Goal: Contribute content: Contribute content

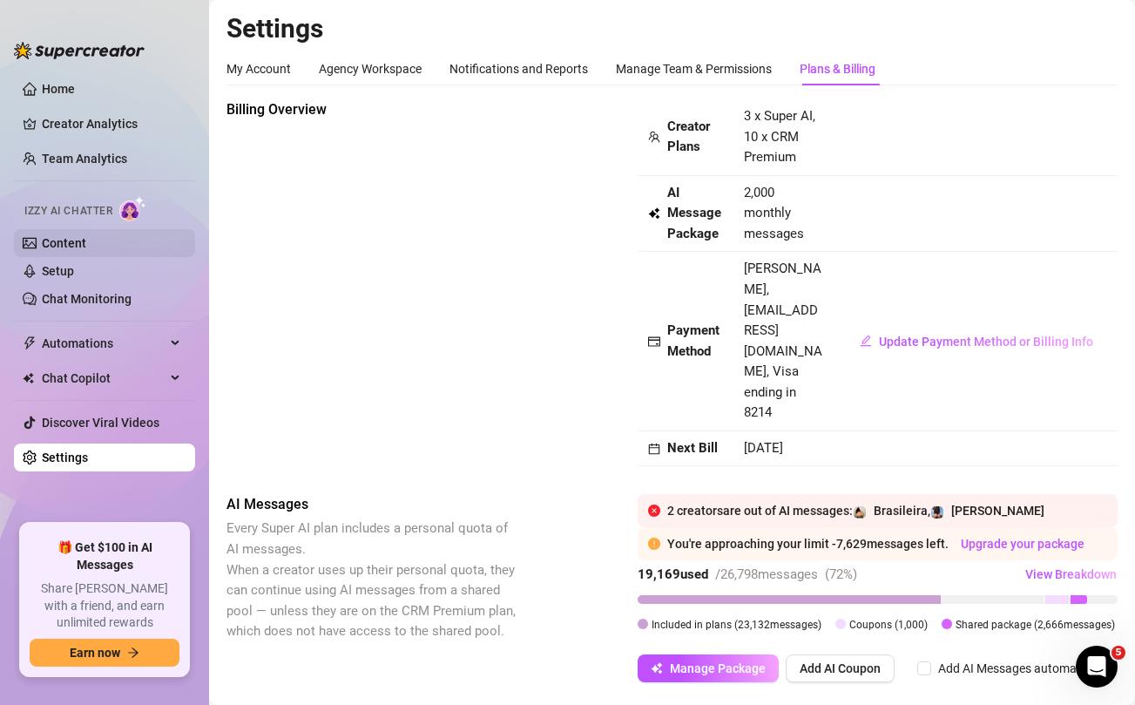
click at [86, 250] on link "Content" at bounding box center [64, 243] width 44 height 14
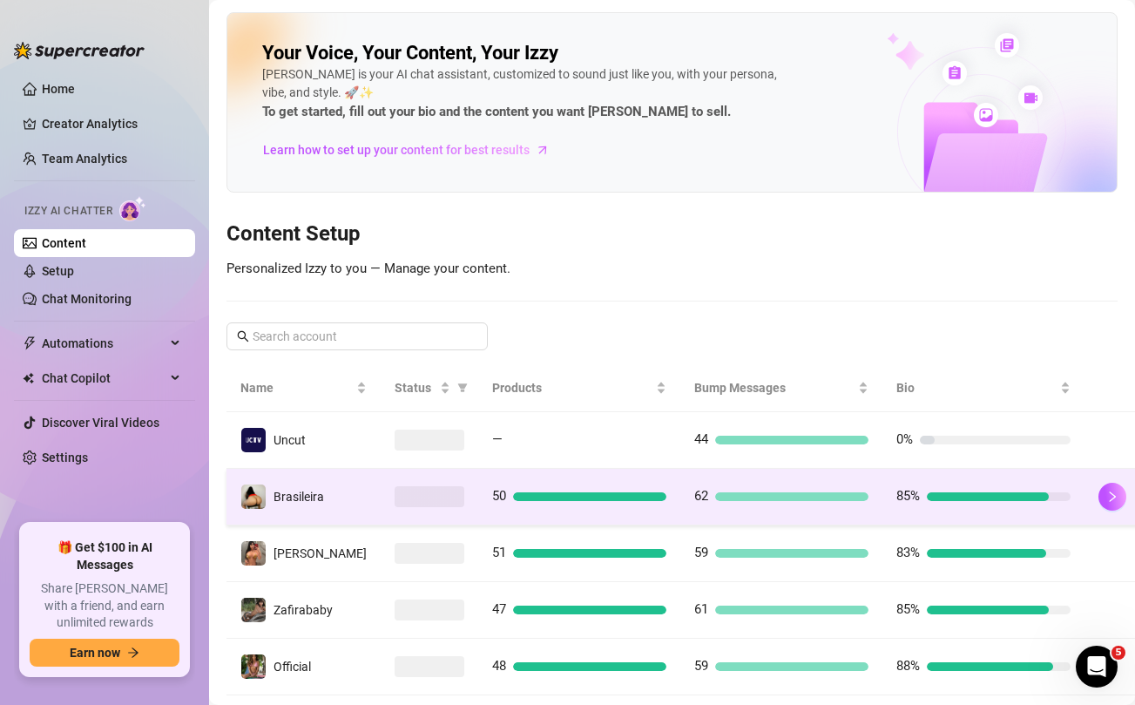
scroll to position [374, 0]
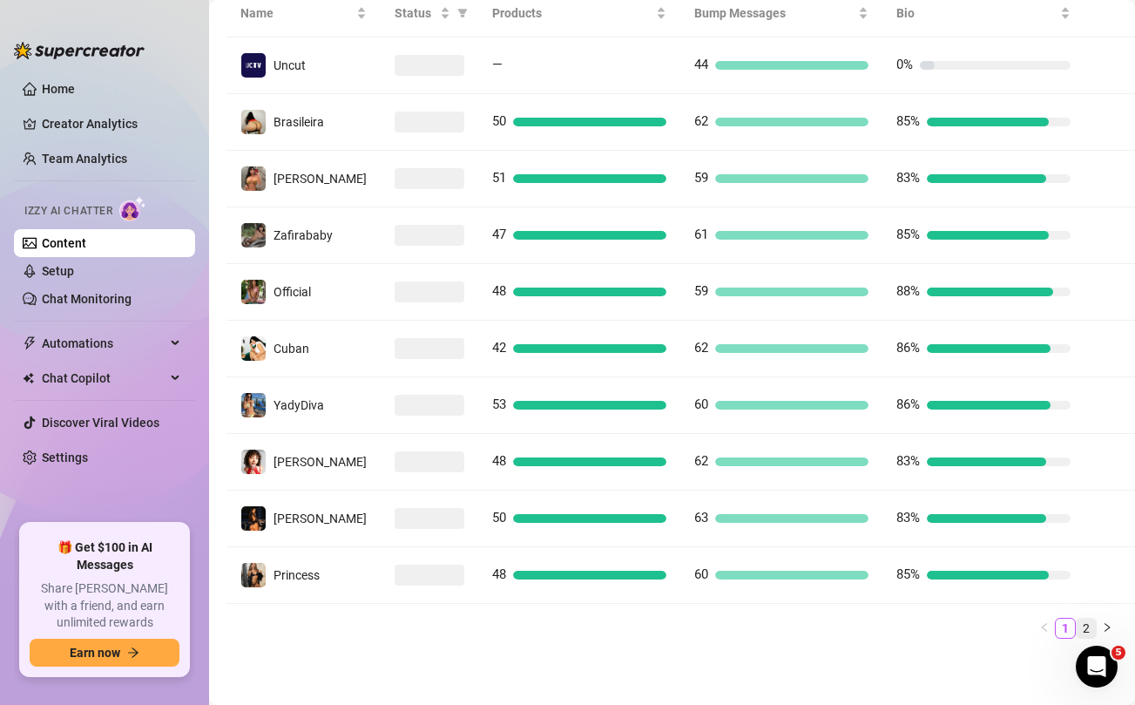
click at [1086, 623] on link "2" at bounding box center [1085, 627] width 19 height 19
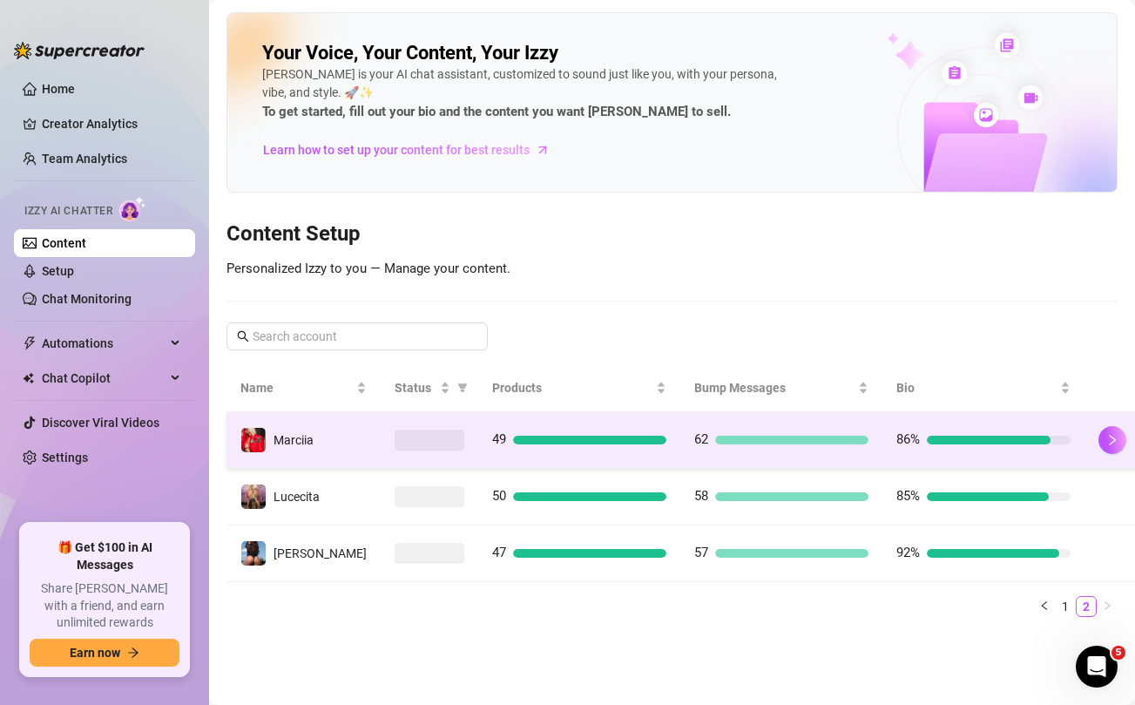
click at [694, 446] on span "62" at bounding box center [701, 439] width 14 height 16
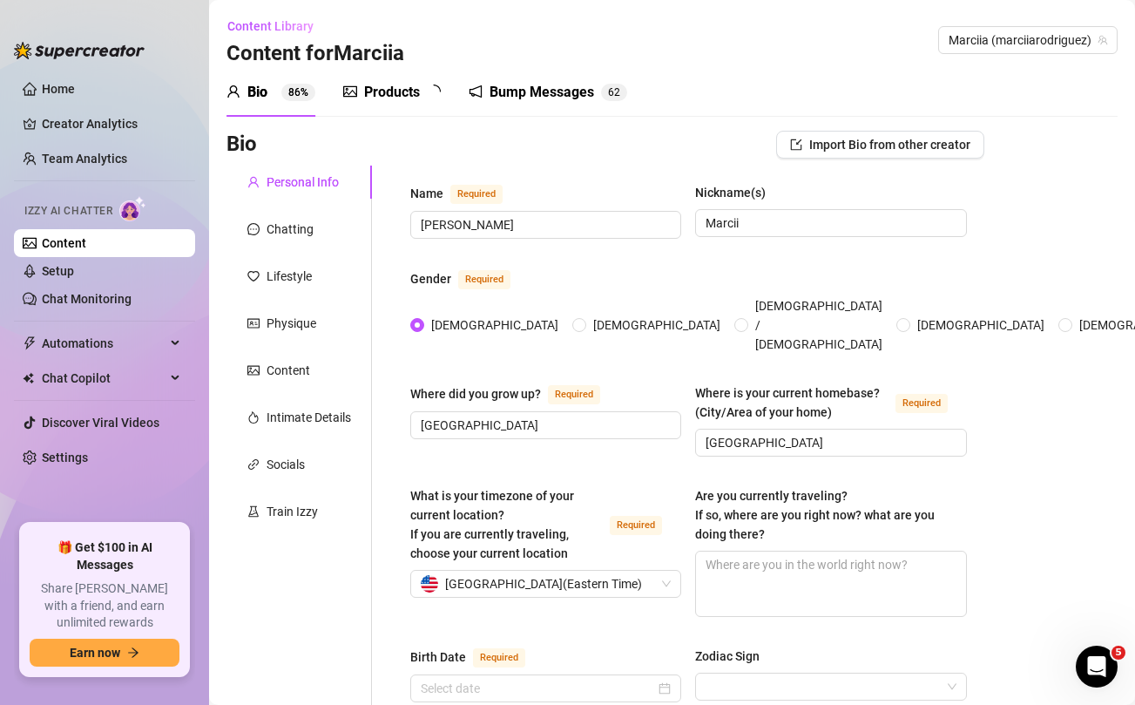
type input "[DATE]"
click at [398, 93] on div "Products" at bounding box center [392, 92] width 56 height 21
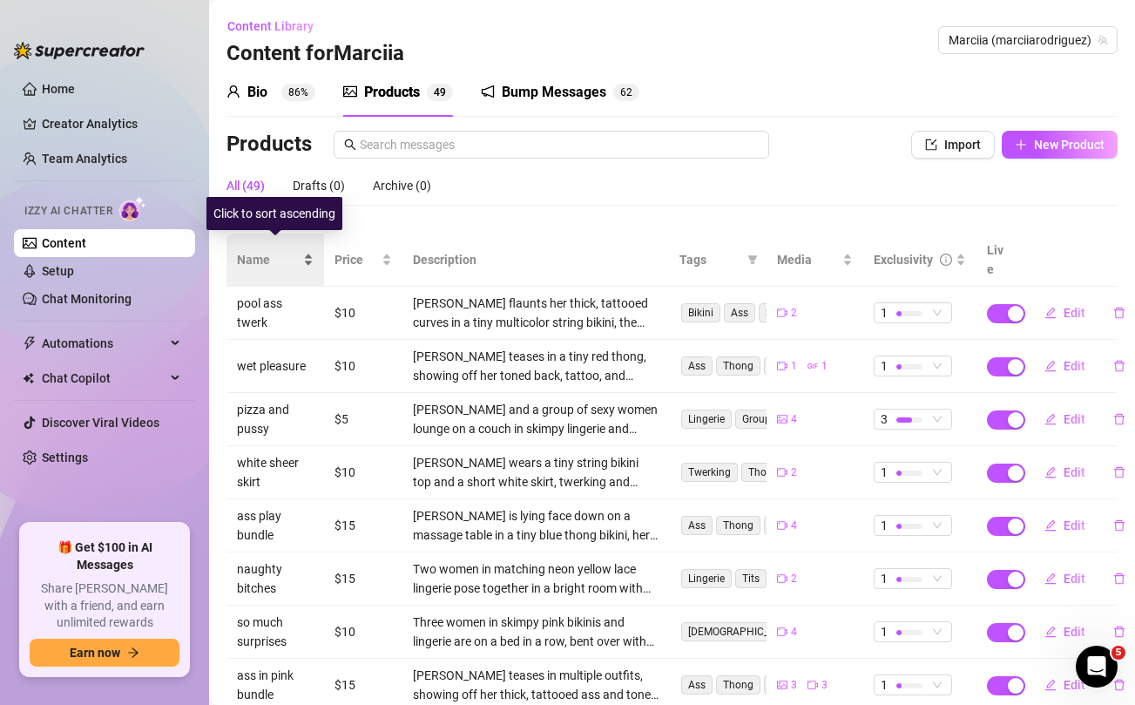
click at [263, 253] on span "Name" at bounding box center [268, 259] width 63 height 19
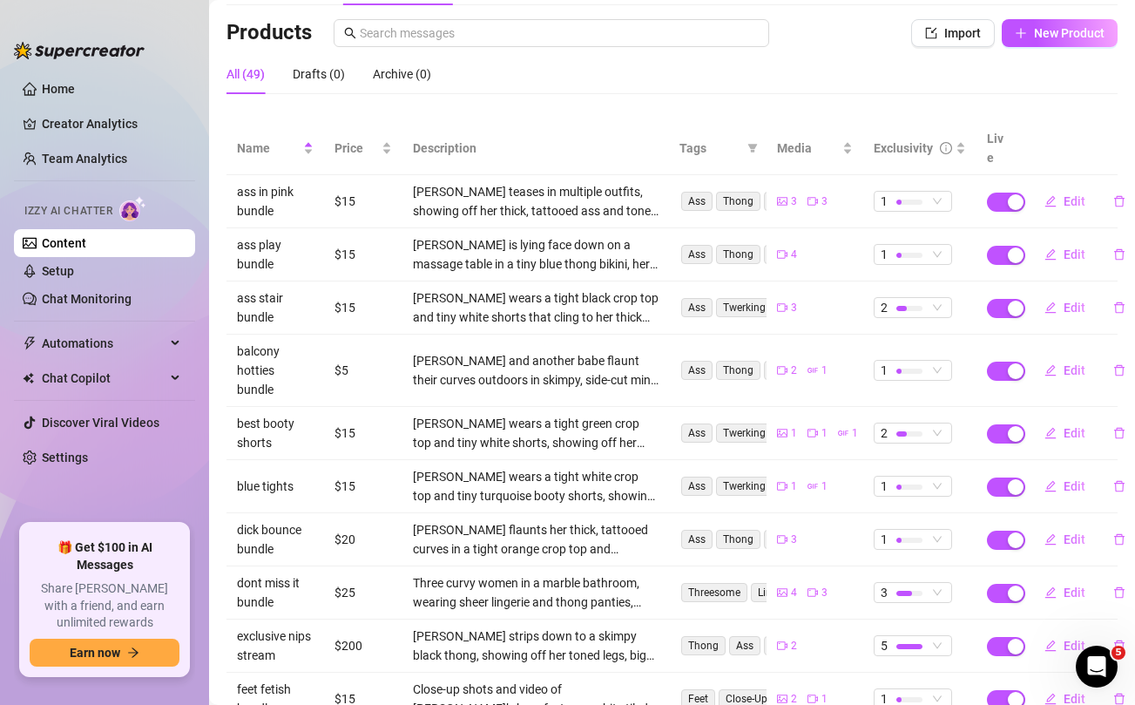
scroll to position [214, 0]
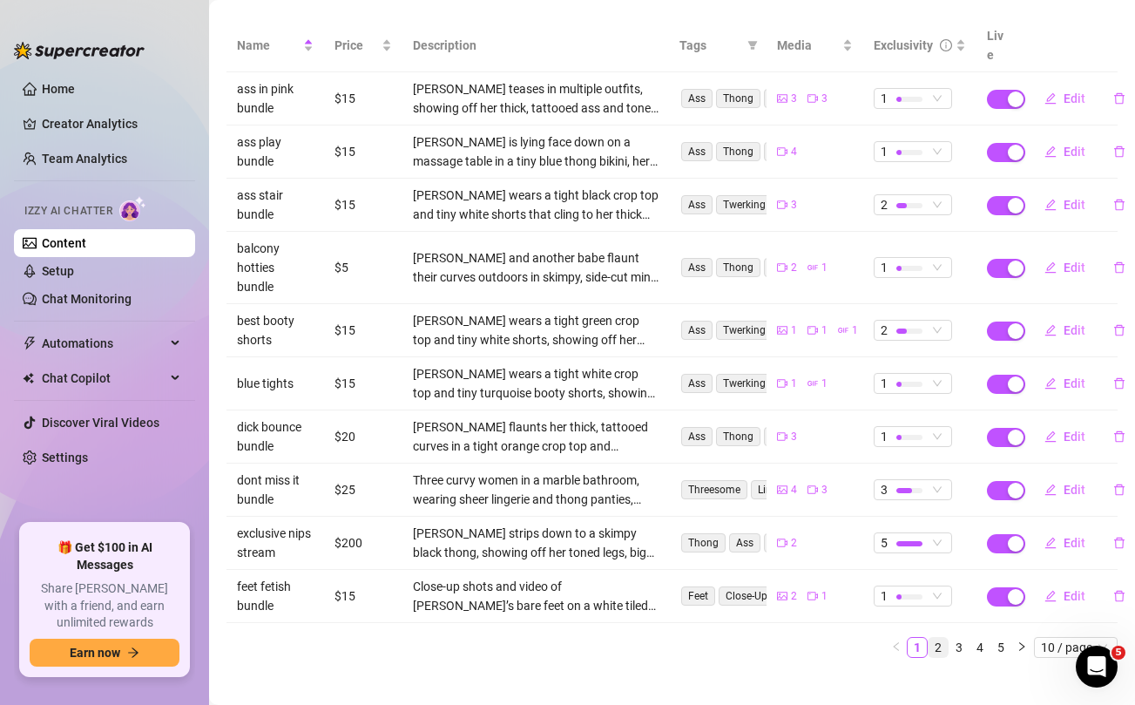
click at [938, 637] on link "2" at bounding box center [937, 646] width 19 height 19
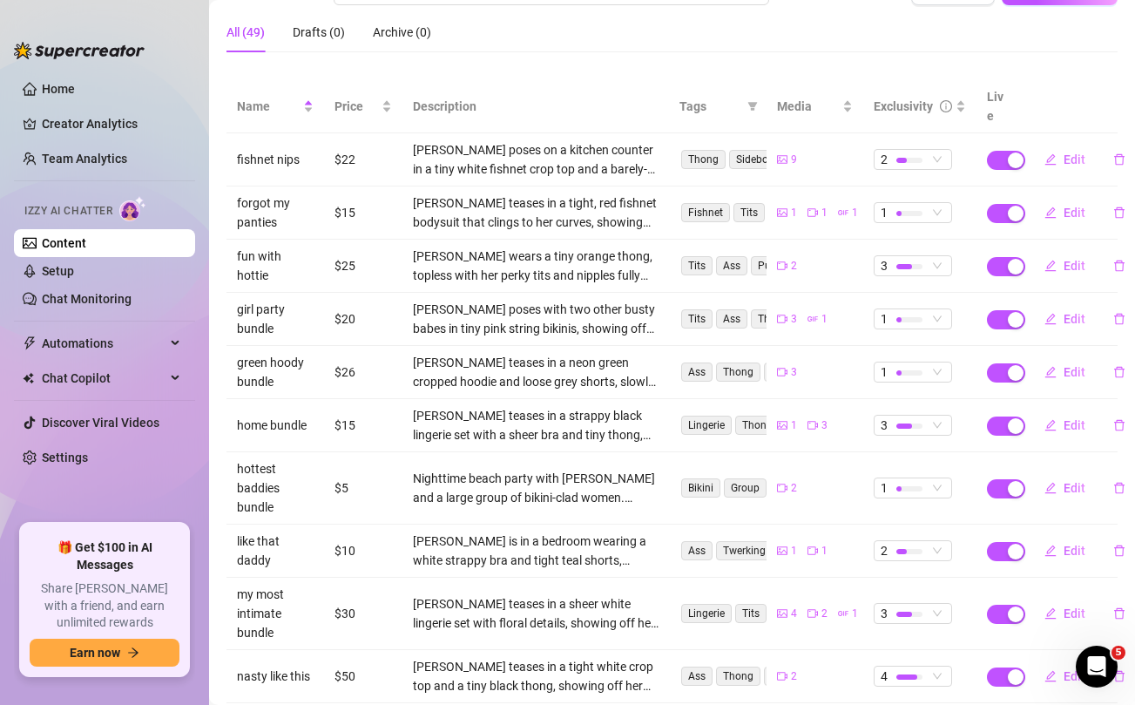
scroll to position [233, 0]
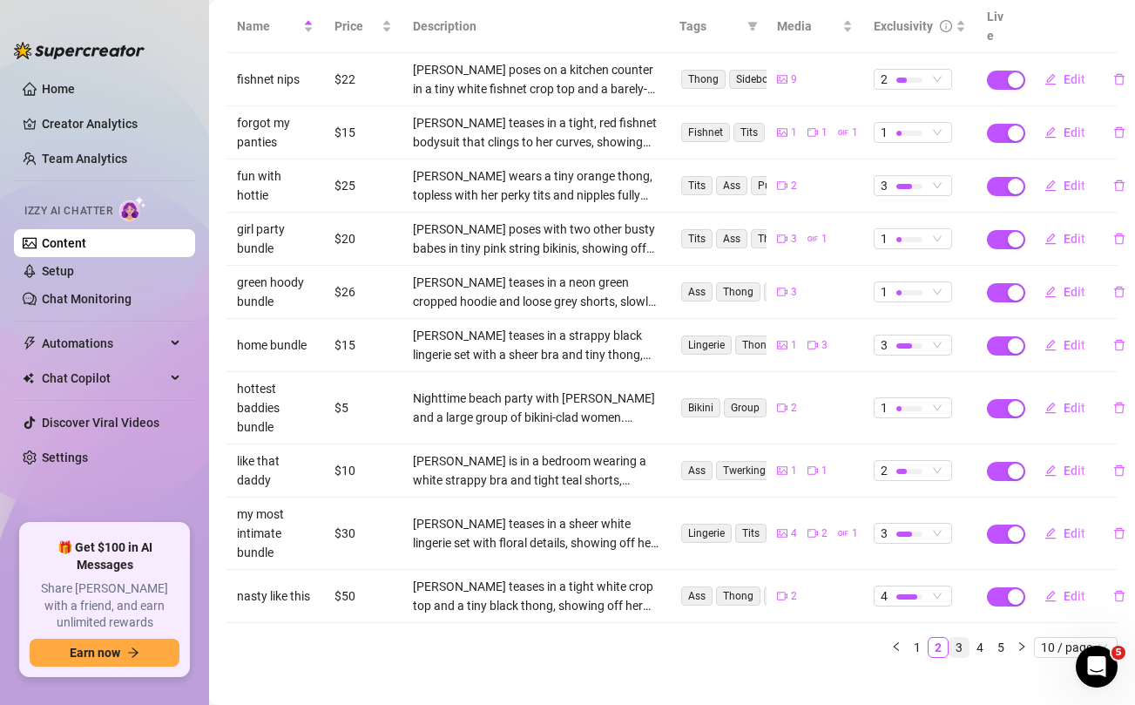
click at [961, 637] on link "3" at bounding box center [958, 646] width 19 height 19
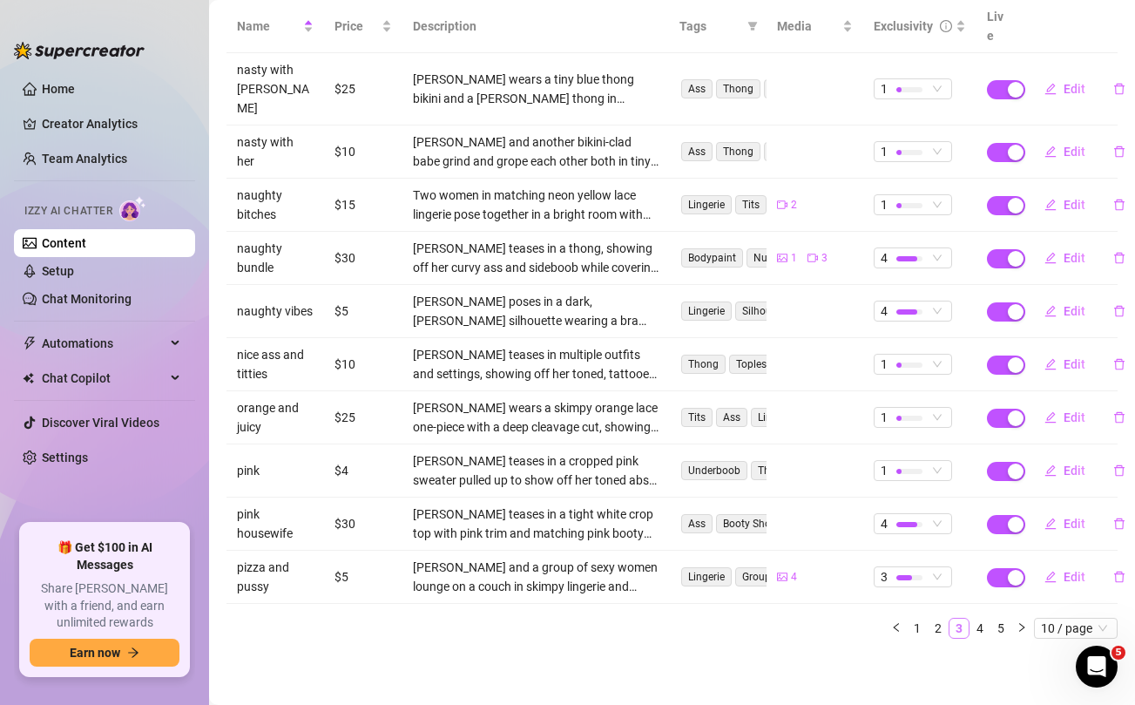
scroll to position [195, 0]
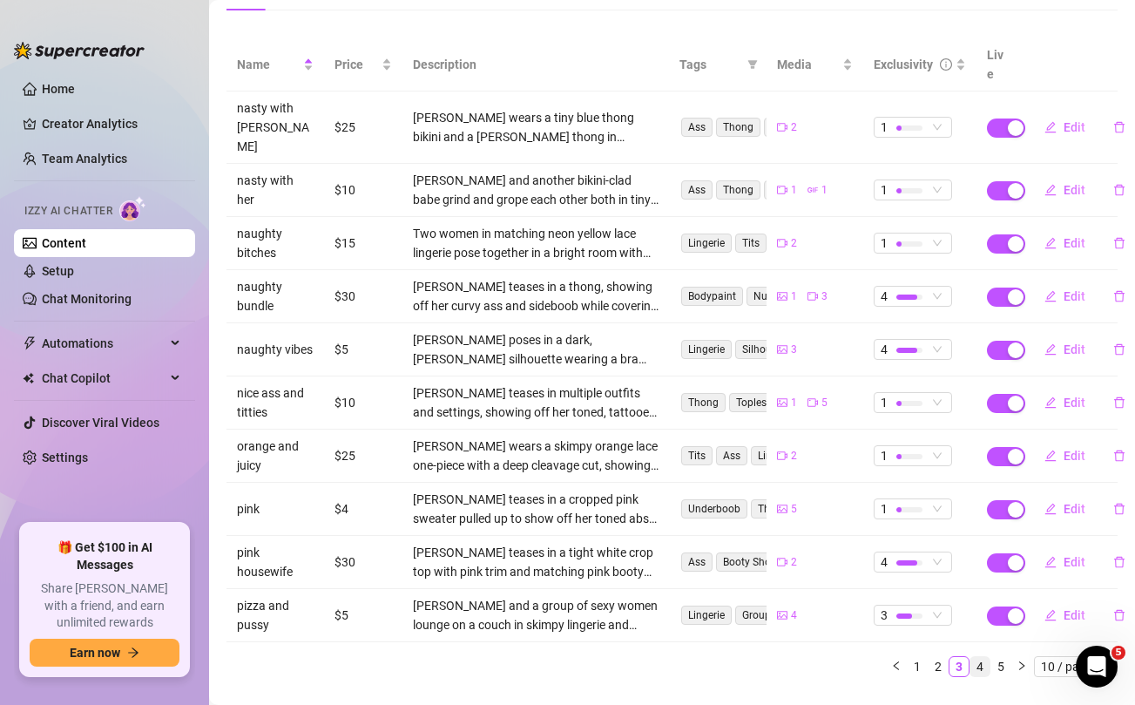
click at [981, 657] on link "4" at bounding box center [979, 666] width 19 height 19
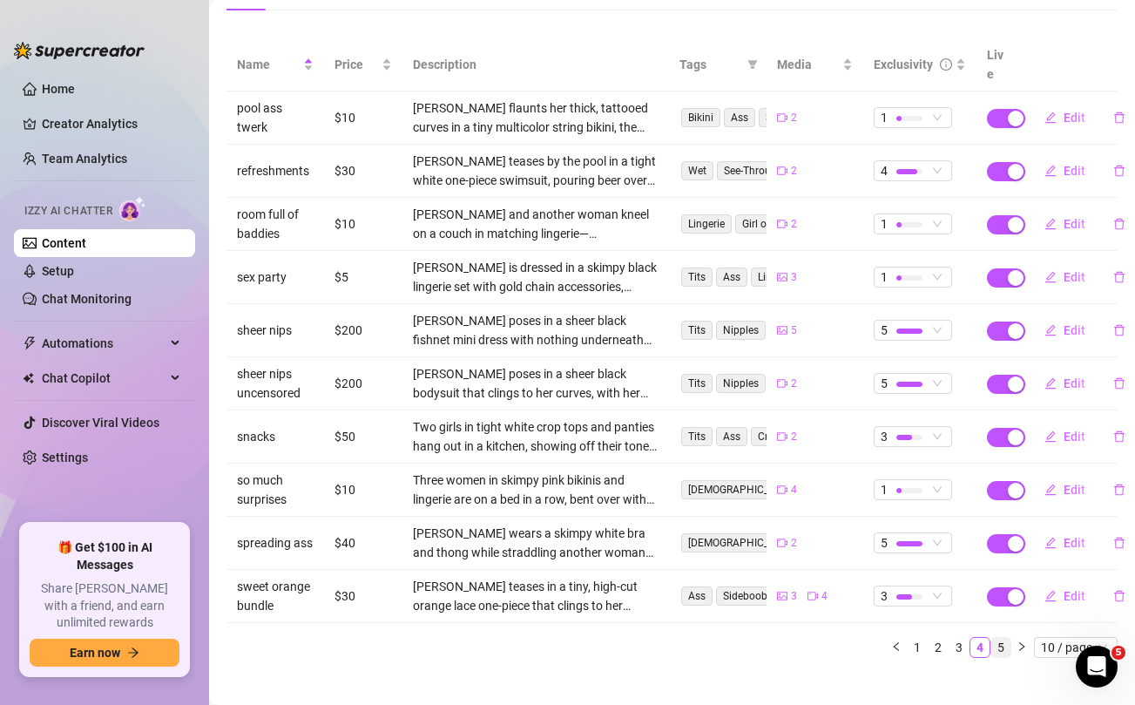
click at [1001, 637] on link "5" at bounding box center [1000, 646] width 19 height 19
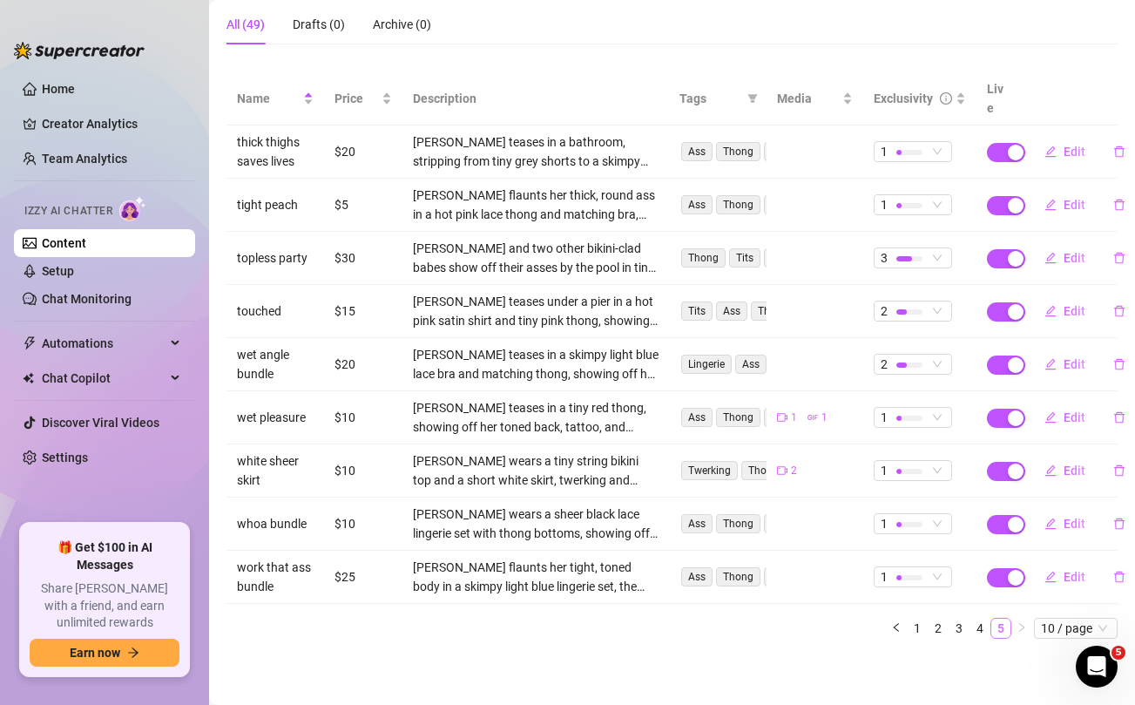
scroll to position [142, 0]
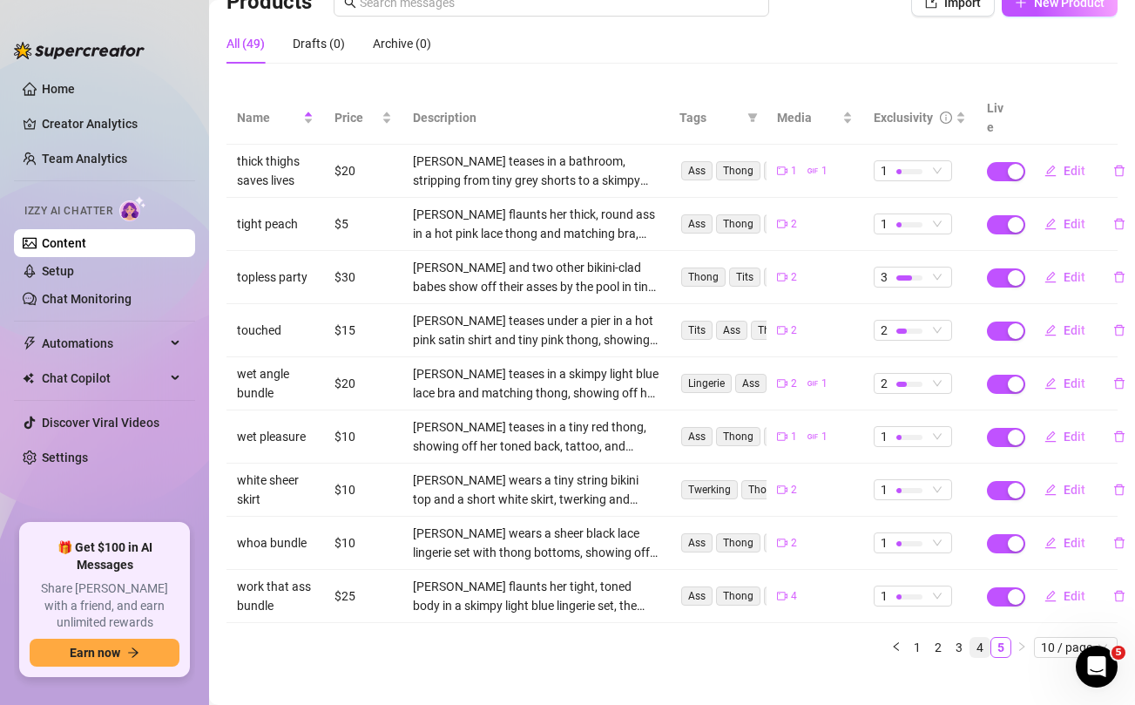
click at [986, 637] on link "4" at bounding box center [979, 646] width 19 height 19
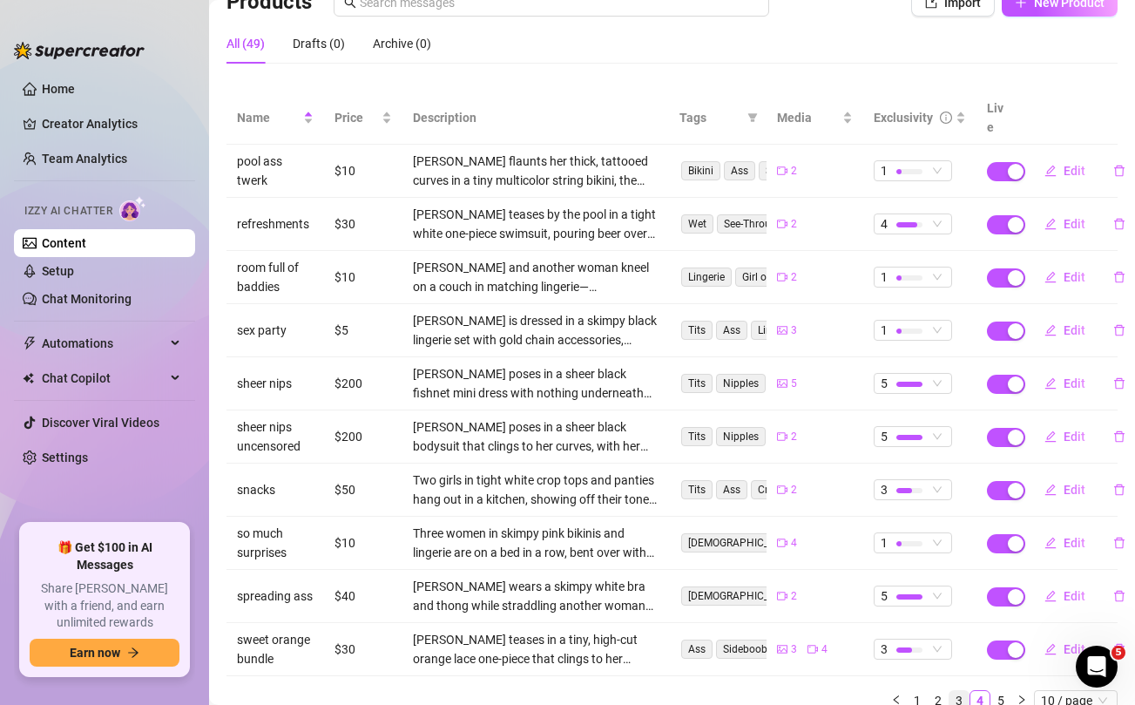
click at [961, 691] on link "3" at bounding box center [958, 700] width 19 height 19
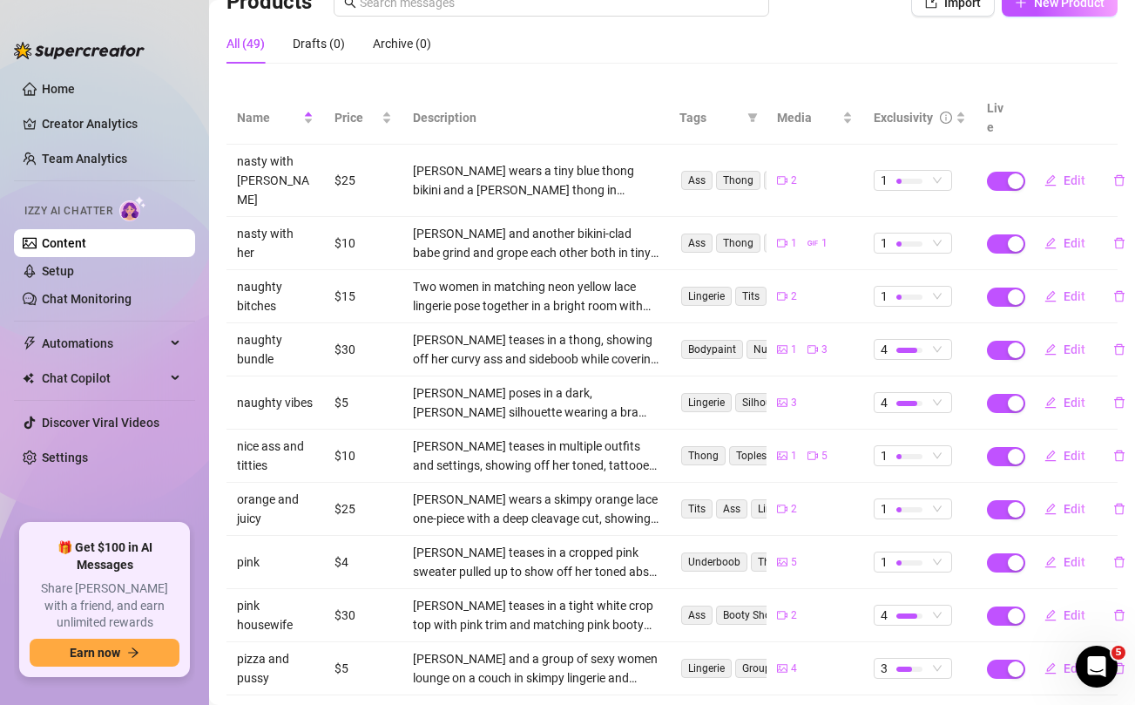
click at [978, 704] on link "4" at bounding box center [979, 719] width 19 height 19
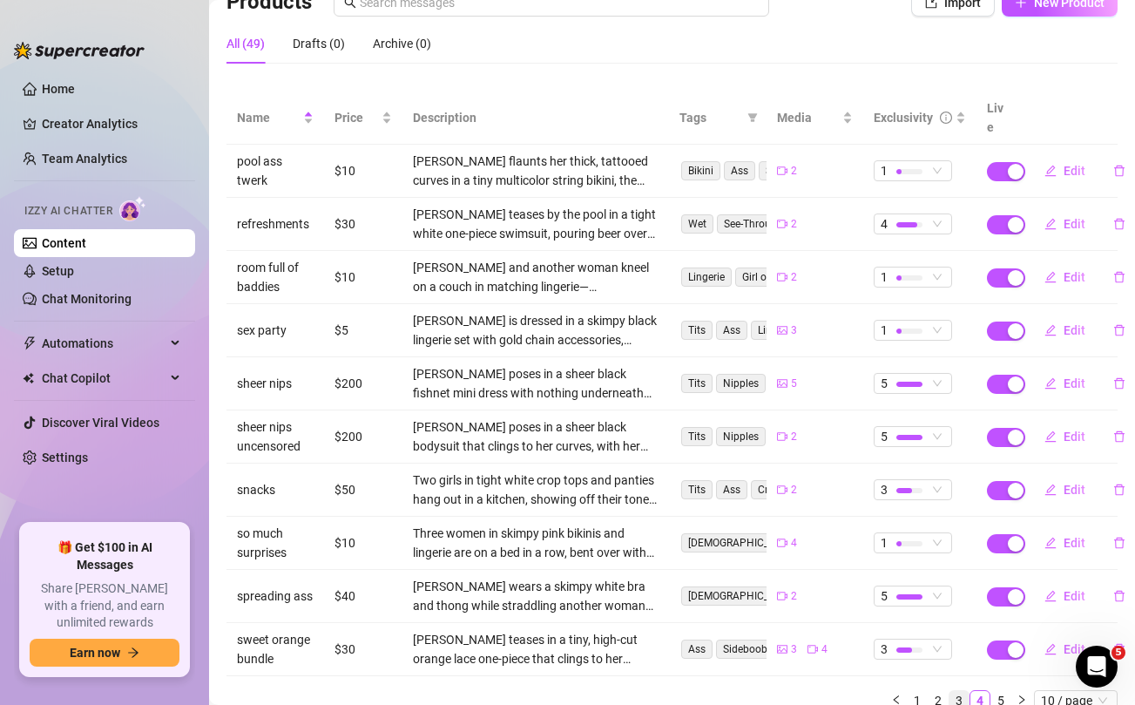
click at [957, 691] on link "3" at bounding box center [958, 700] width 19 height 19
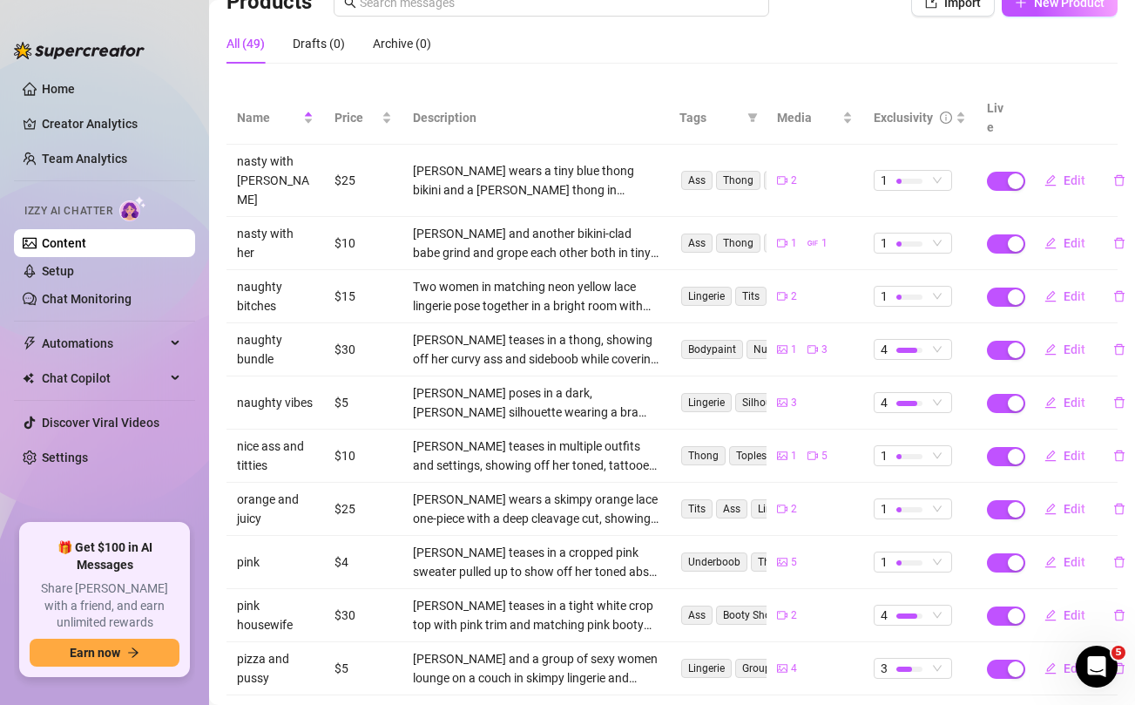
click at [945, 704] on link "2" at bounding box center [937, 719] width 19 height 19
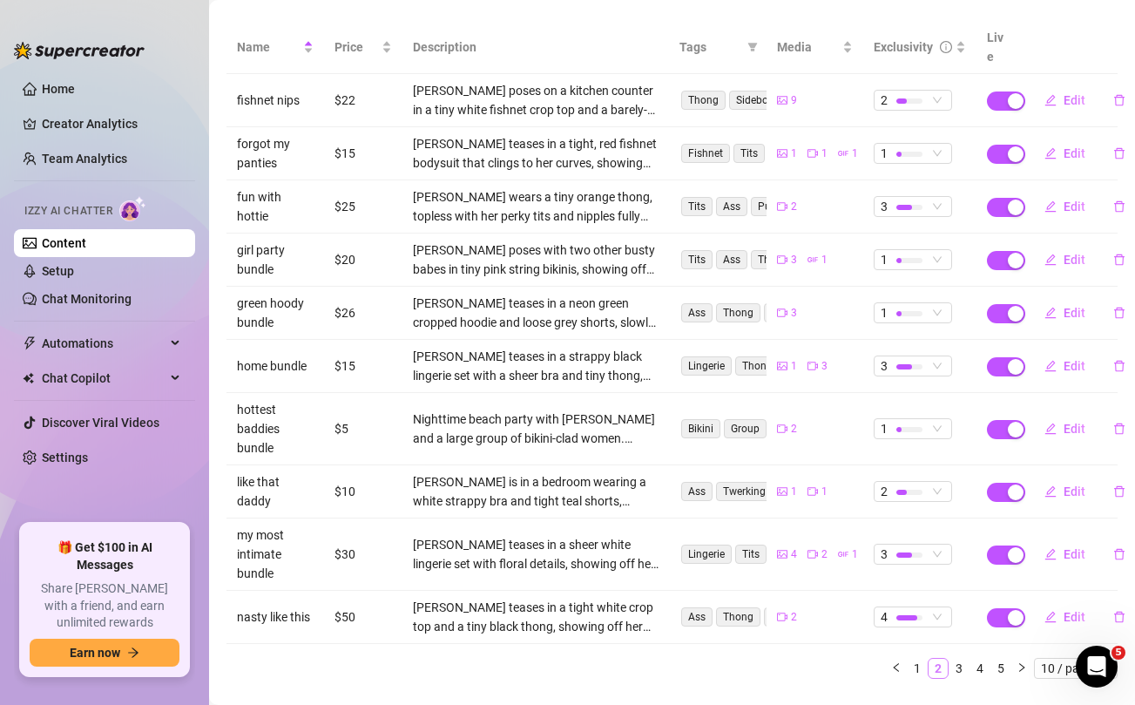
scroll to position [213, 0]
click at [1077, 199] on span "Edit" at bounding box center [1074, 206] width 22 height 14
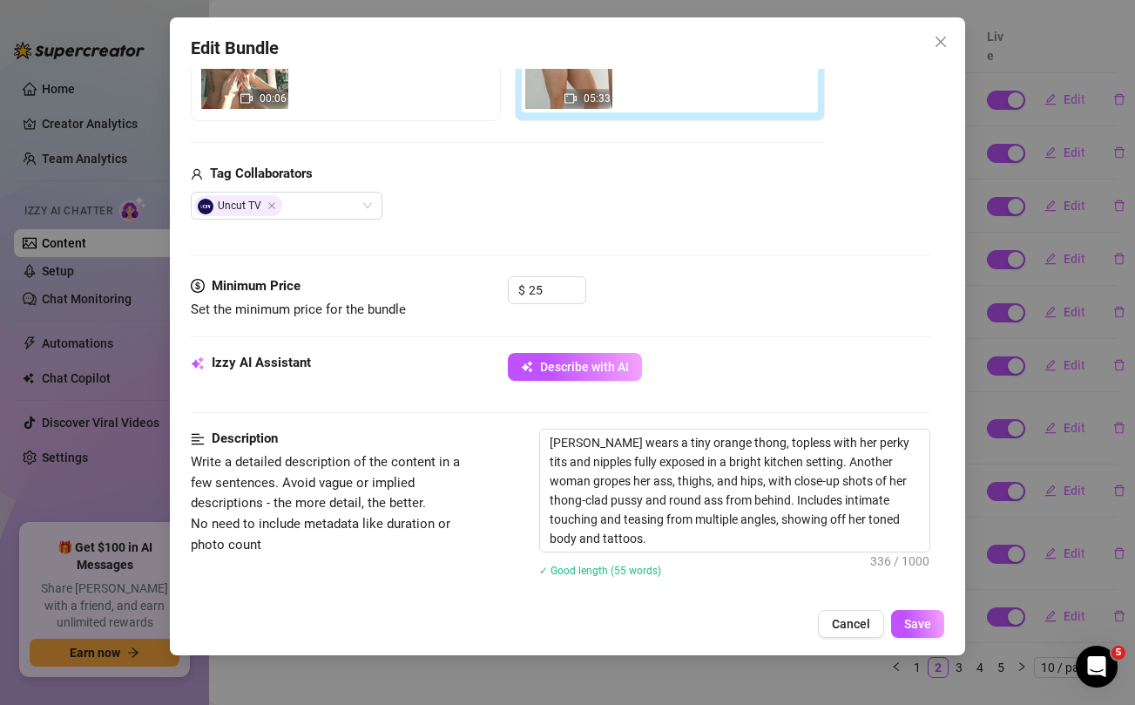
scroll to position [361, 0]
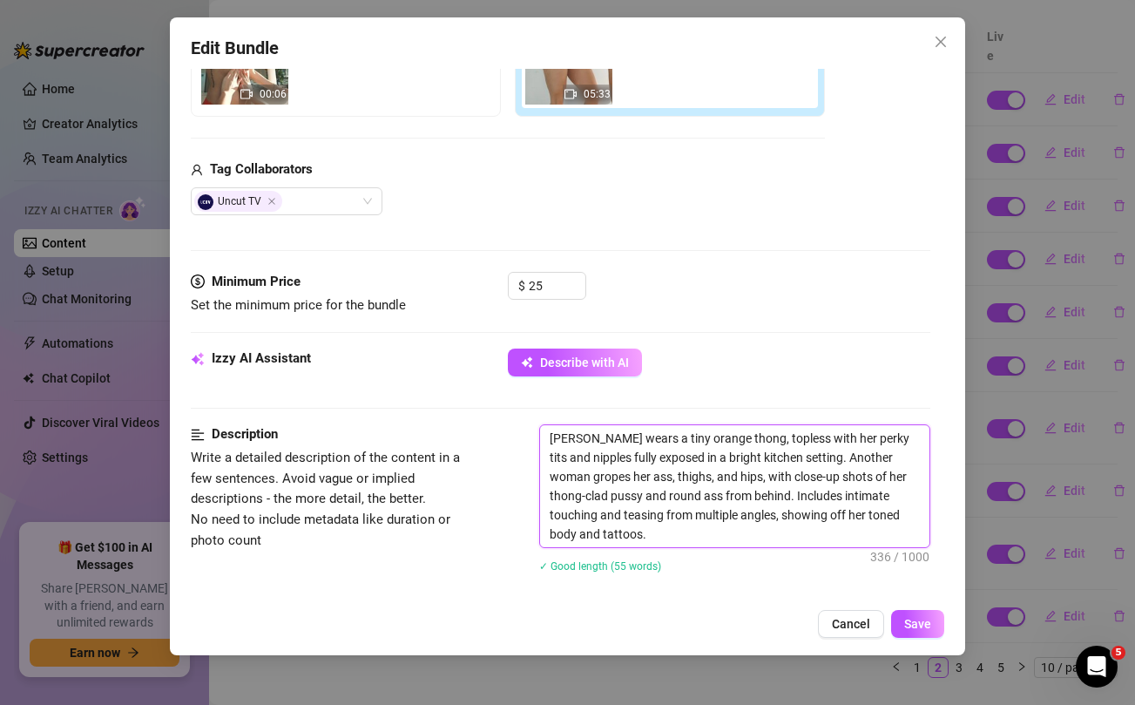
click at [562, 459] on textarea "[PERSON_NAME] wears a tiny orange thong, topless with her perky tits and nipple…" at bounding box center [734, 486] width 388 height 122
type textarea "[PERSON_NAME] wears a tiny orange thong, topless with her perky tits and fully …"
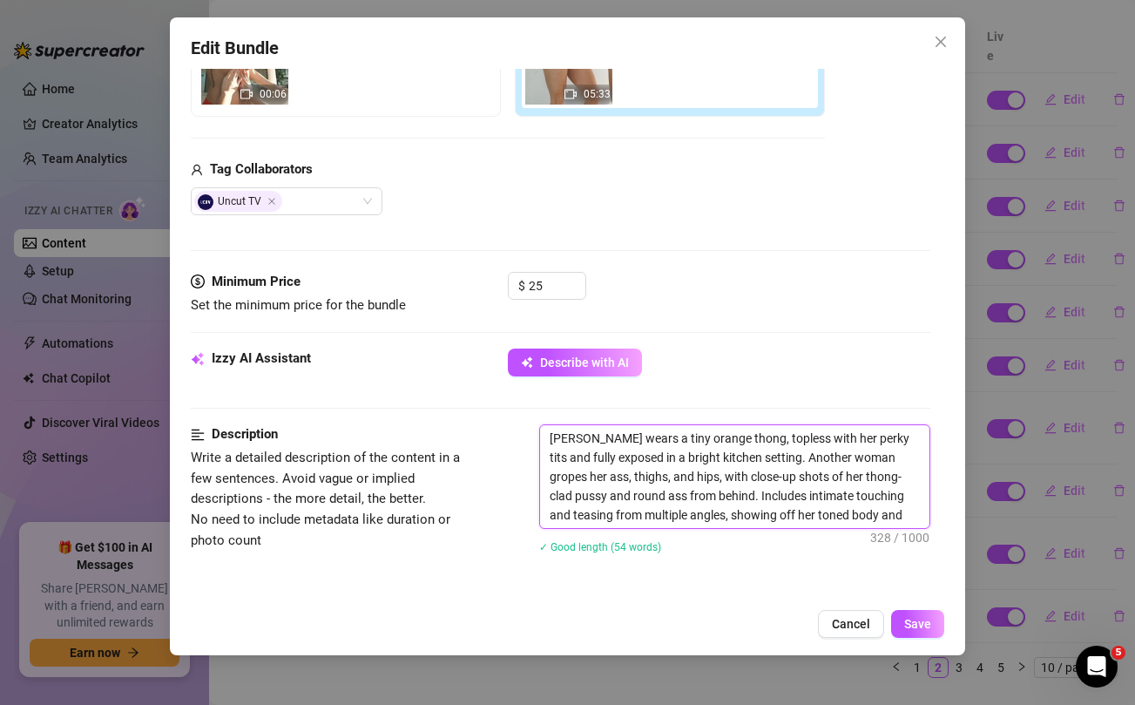
type textarea "[PERSON_NAME] wears a tiny orange thong, topless with her perky tits an fully e…"
type textarea "[PERSON_NAME] wears a tiny orange thong, topless with her perky tits a fully ex…"
type textarea "[PERSON_NAME] wears a tiny orange thong, topless with her perky tits fully expo…"
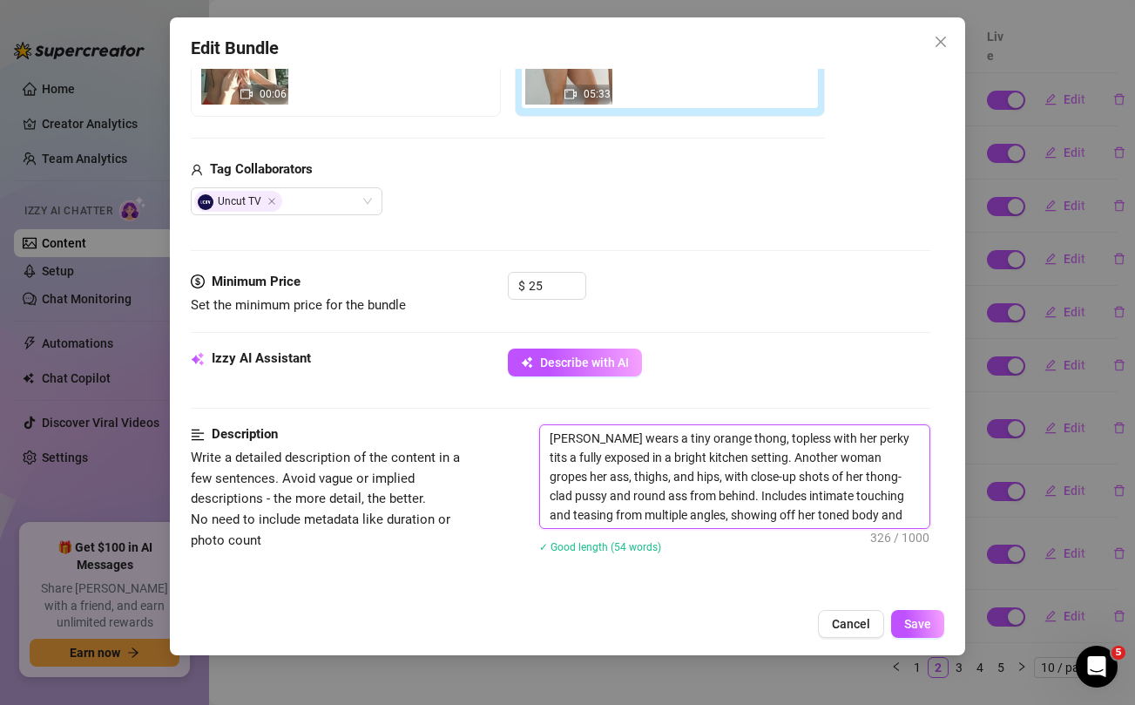
type textarea "[PERSON_NAME] wears a tiny orange thong, topless with her perky tits fully expo…"
drag, startPoint x: 879, startPoint y: 439, endPoint x: 595, endPoint y: 448, distance: 284.1
click at [595, 448] on textarea "[PERSON_NAME] wears a tiny orange thong, topless with her perky tits fully expo…" at bounding box center [734, 476] width 388 height 103
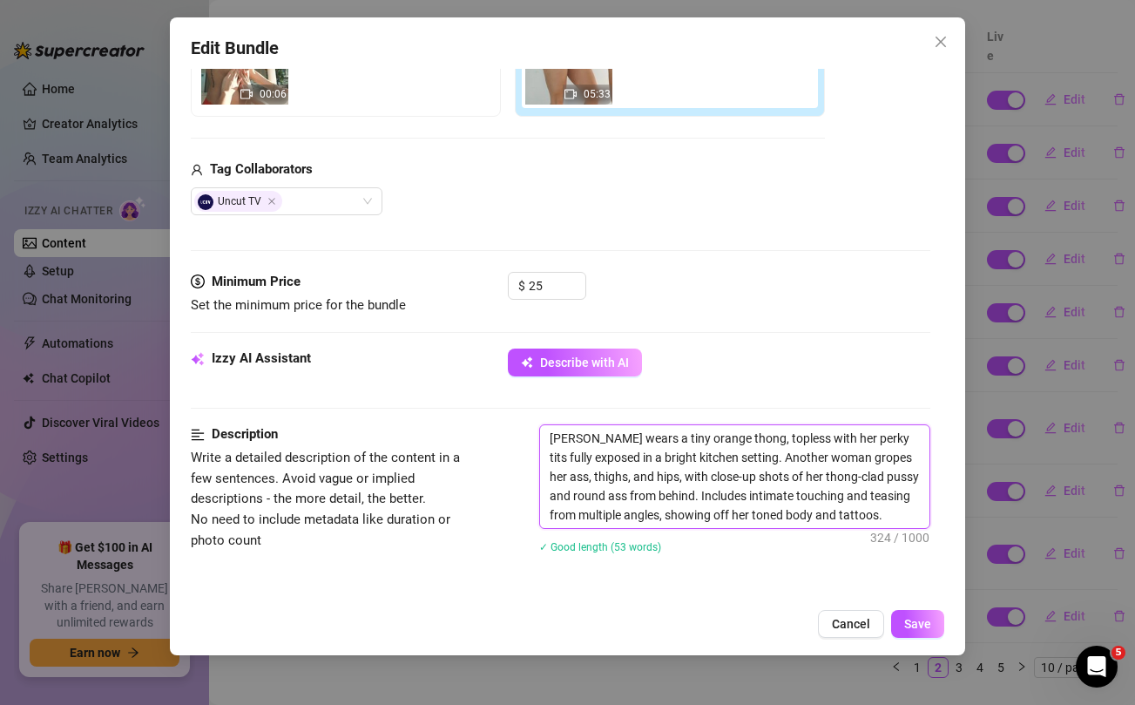
type textarea "[PERSON_NAME] wears a tiny orange thong, topless with her perky tits fo in a br…"
type textarea "[PERSON_NAME] wears a tiny orange thong, topless with her perky tits fou in a b…"
type textarea "[PERSON_NAME] wears a tiny orange thong, topless with her perky tits [PERSON_NA…"
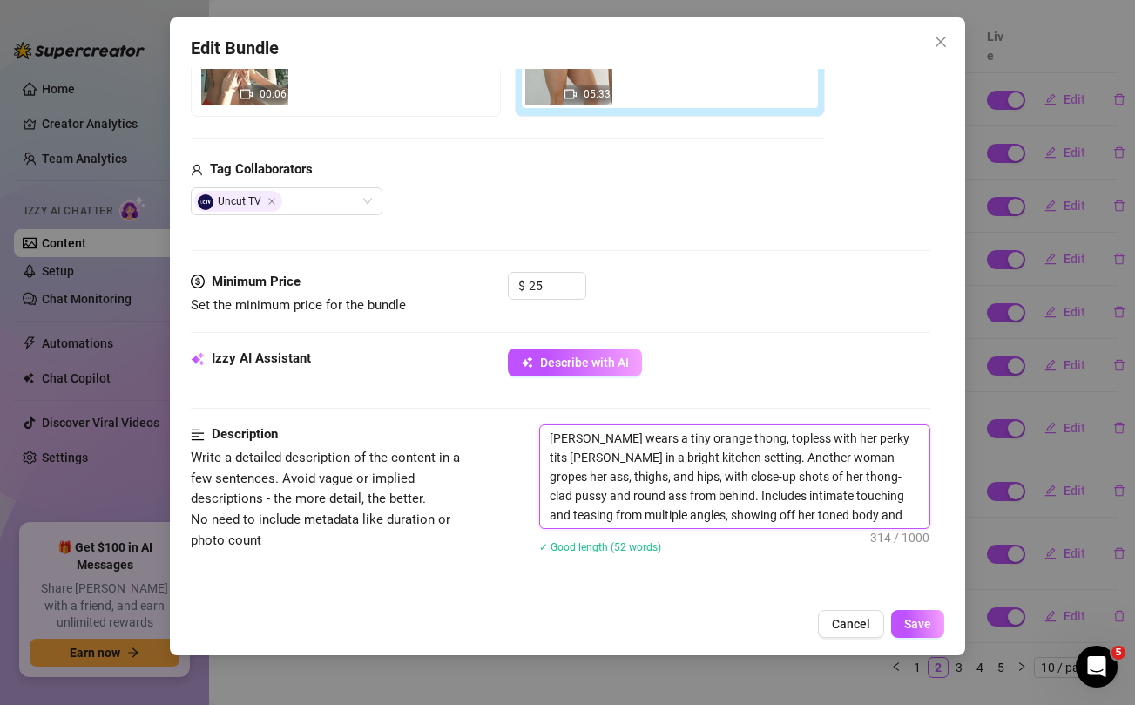
type textarea "[PERSON_NAME] wears a tiny orange thong, topless with her perky tits [PERSON_NA…"
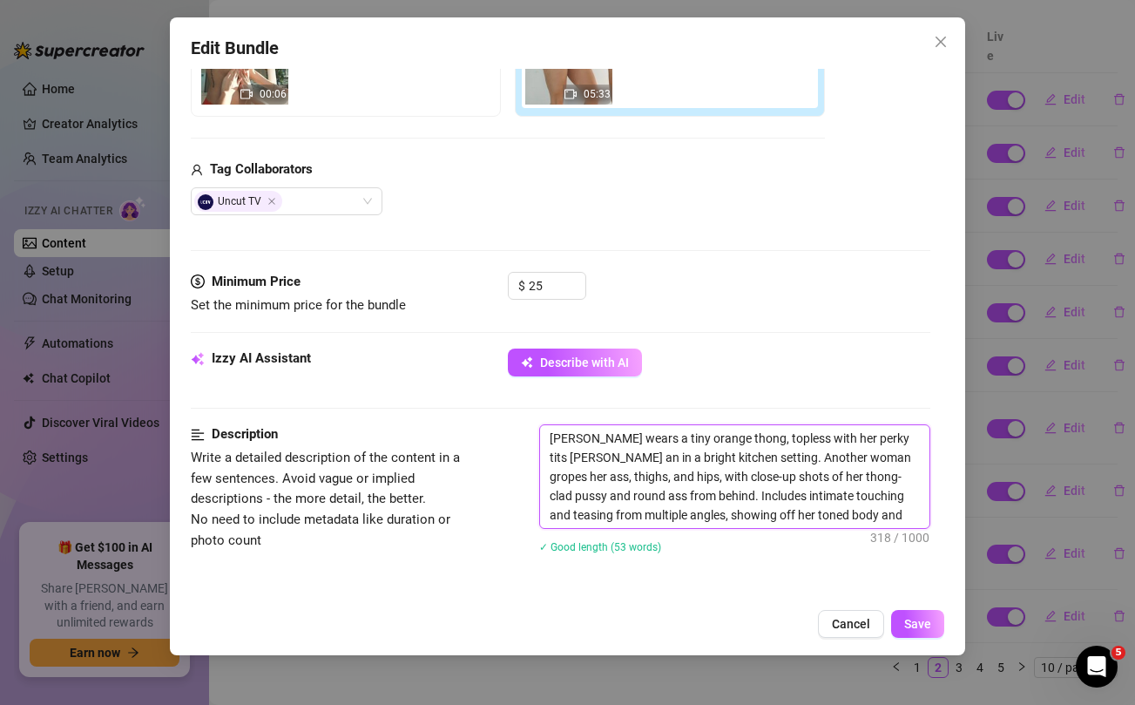
type textarea "[PERSON_NAME] wears a tiny orange thong, topless with her perky tits [PERSON_NA…"
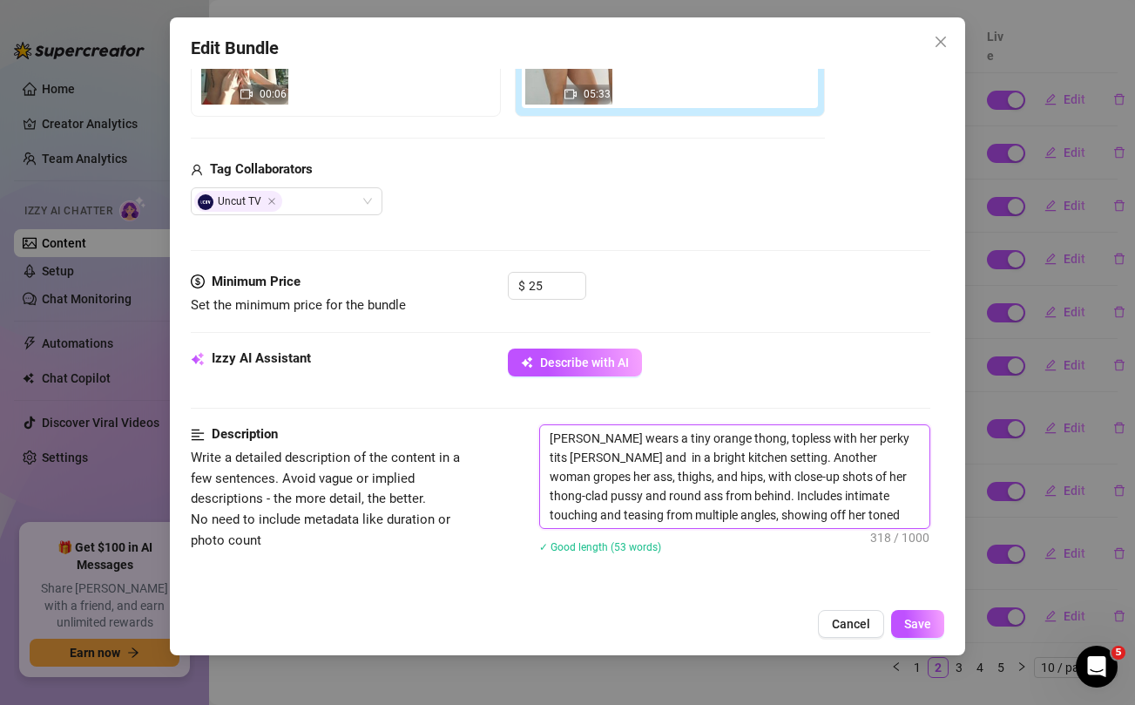
type textarea "[PERSON_NAME] wears a tiny orange thong, topless with her perky tits [PERSON_NA…"
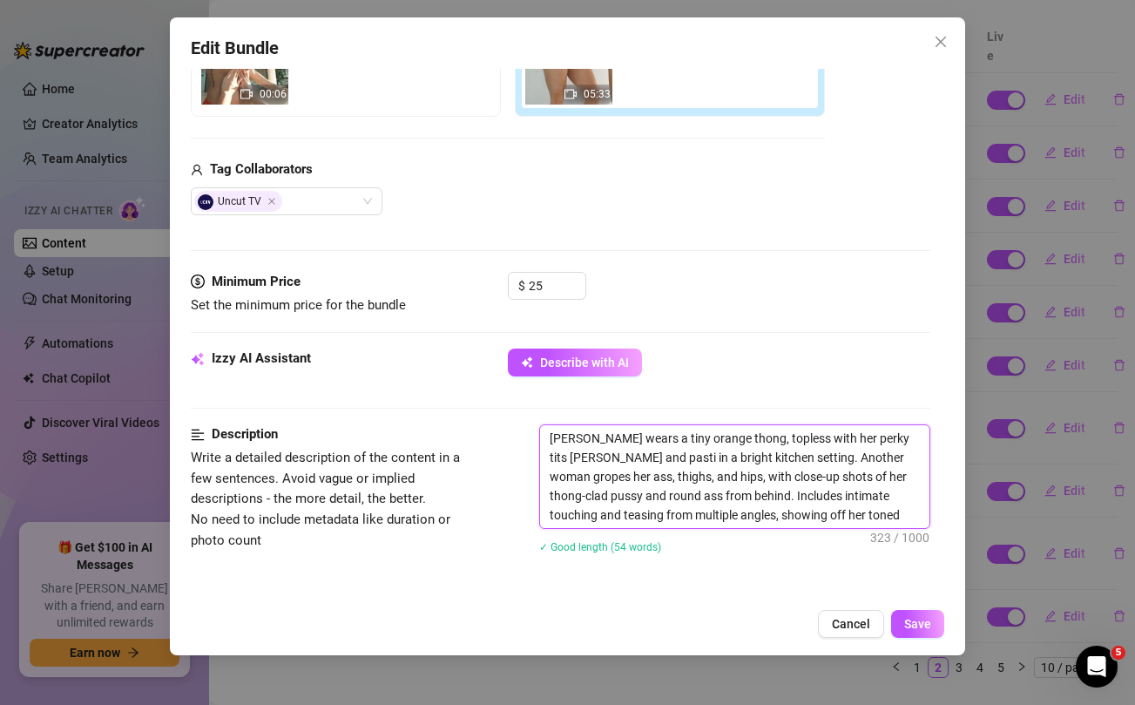
type textarea "[PERSON_NAME] wears a tiny orange thong, topless with her perky tits [PERSON_NA…"
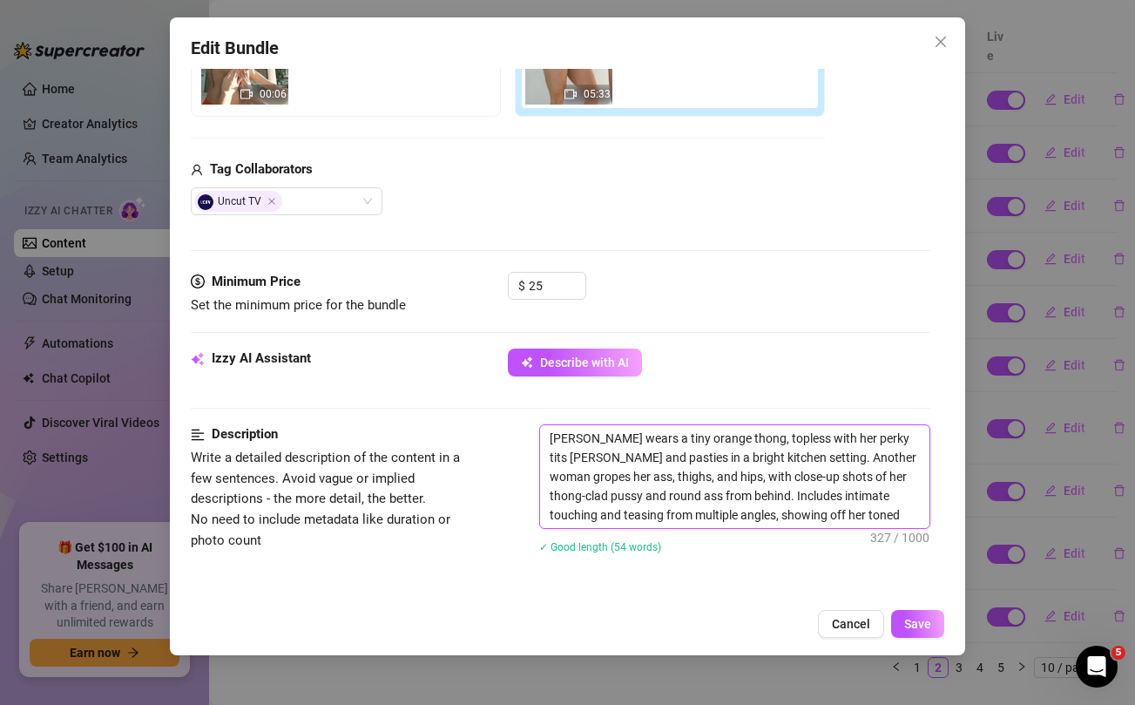
type textarea "[PERSON_NAME] wears a tiny orange thong, topless with her perky tits [PERSON_NA…"
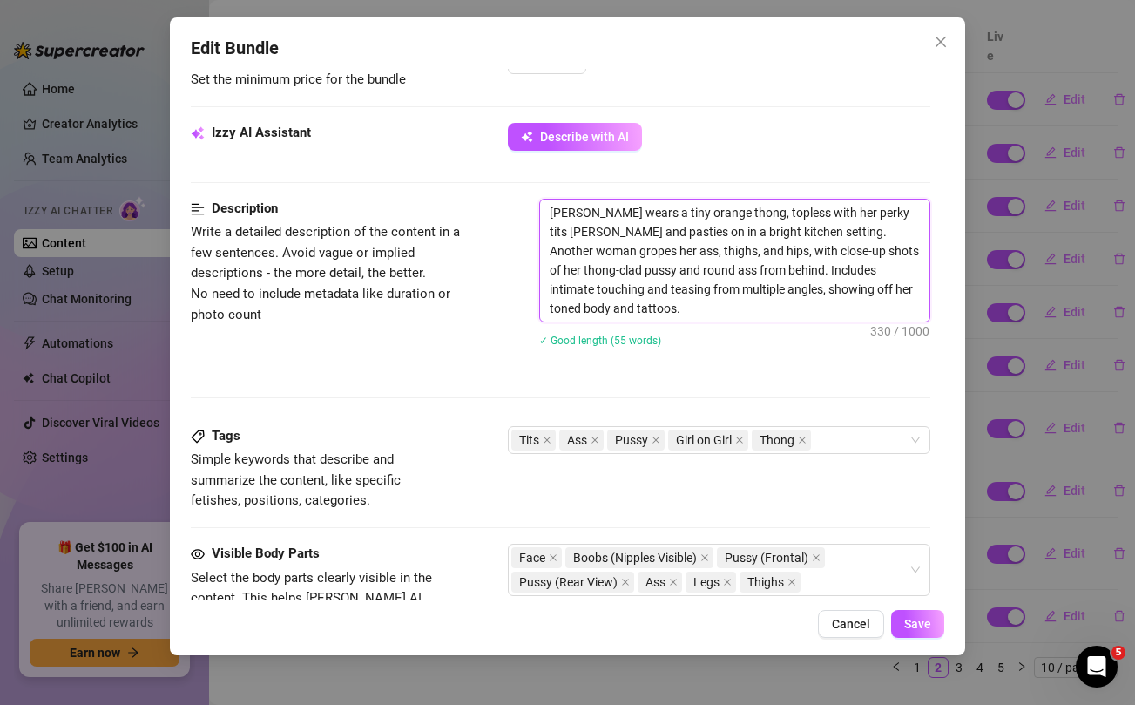
scroll to position [588, 0]
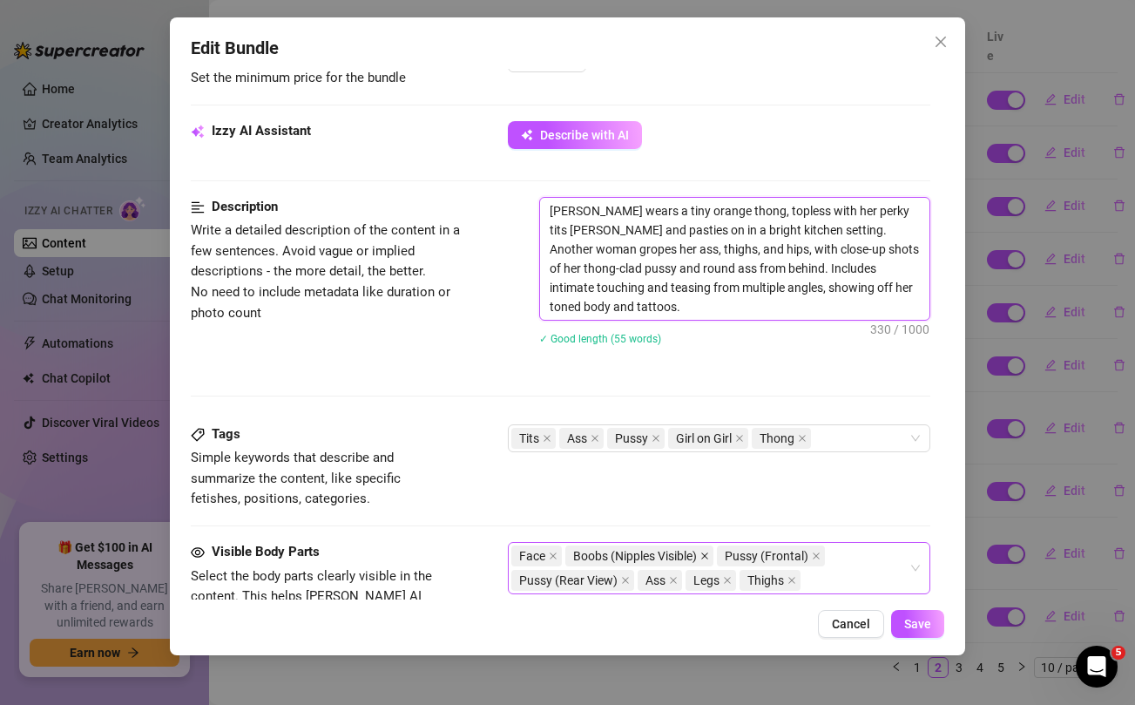
click at [709, 551] on icon "close" at bounding box center [704, 555] width 9 height 9
click at [661, 553] on icon "close" at bounding box center [664, 555] width 9 height 9
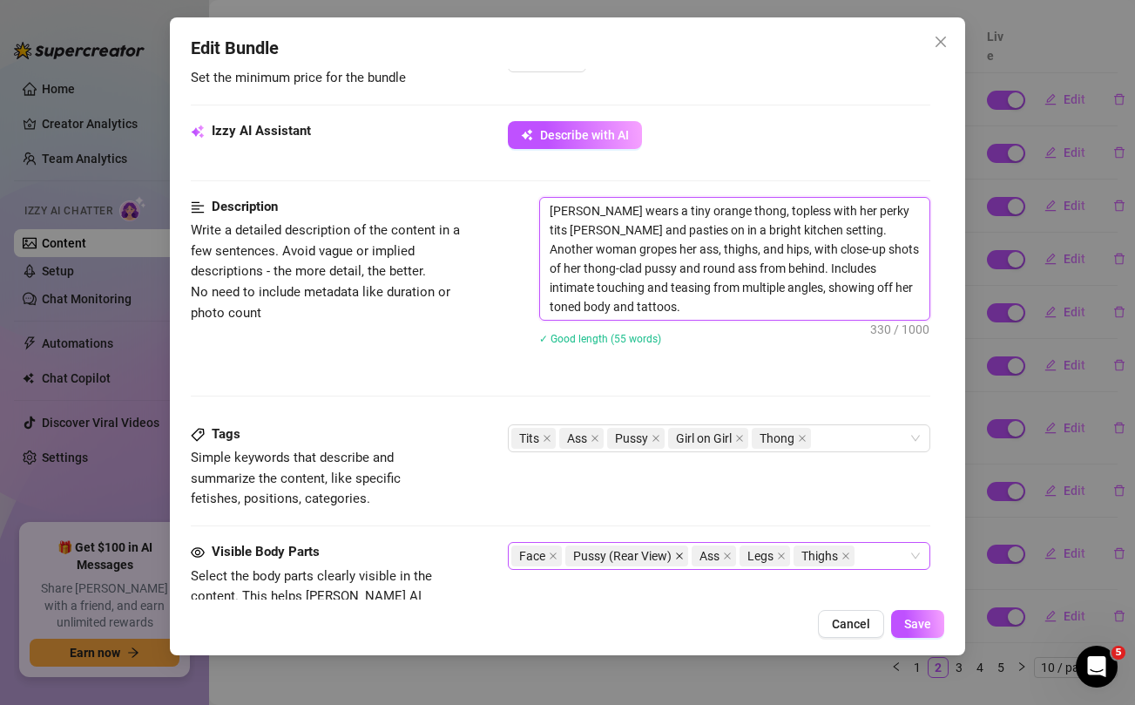
click at [678, 559] on icon "close" at bounding box center [679, 555] width 9 height 9
click at [743, 560] on div "Face Ass Legs Thighs" at bounding box center [709, 555] width 396 height 24
type textarea "[PERSON_NAME] wears a tiny orange thong, topless with her perky tits [PERSON_NA…"
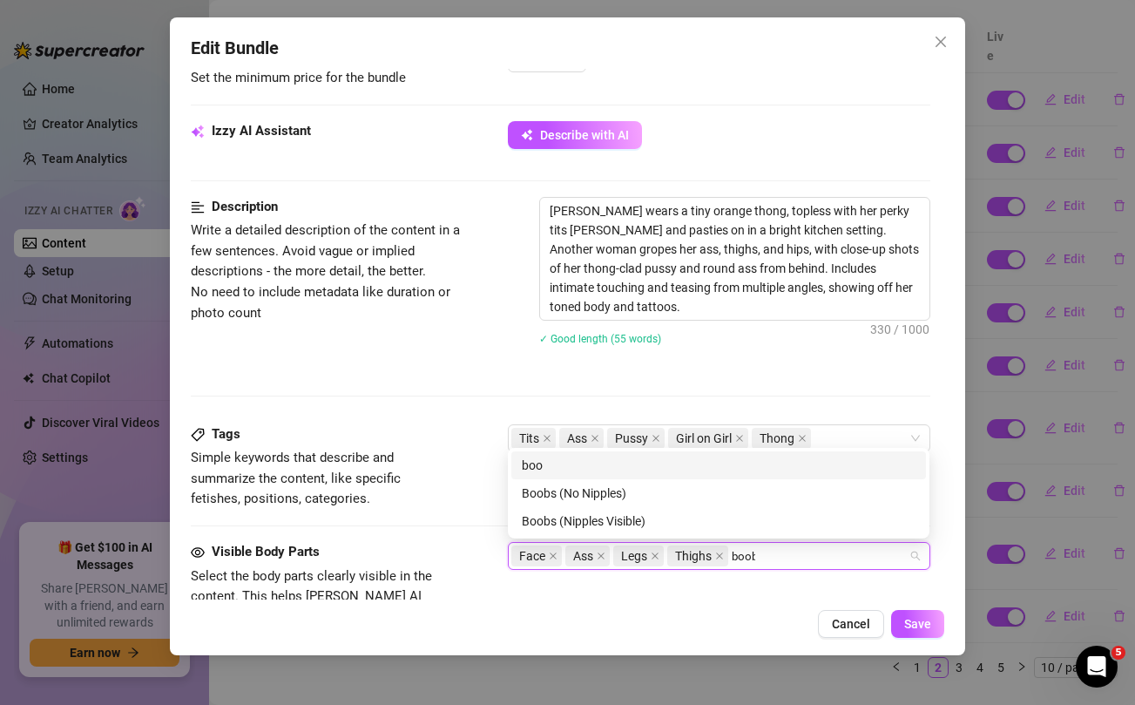
type input "boobs"
click at [607, 489] on div "Boobs (No Nipples)" at bounding box center [719, 492] width 394 height 19
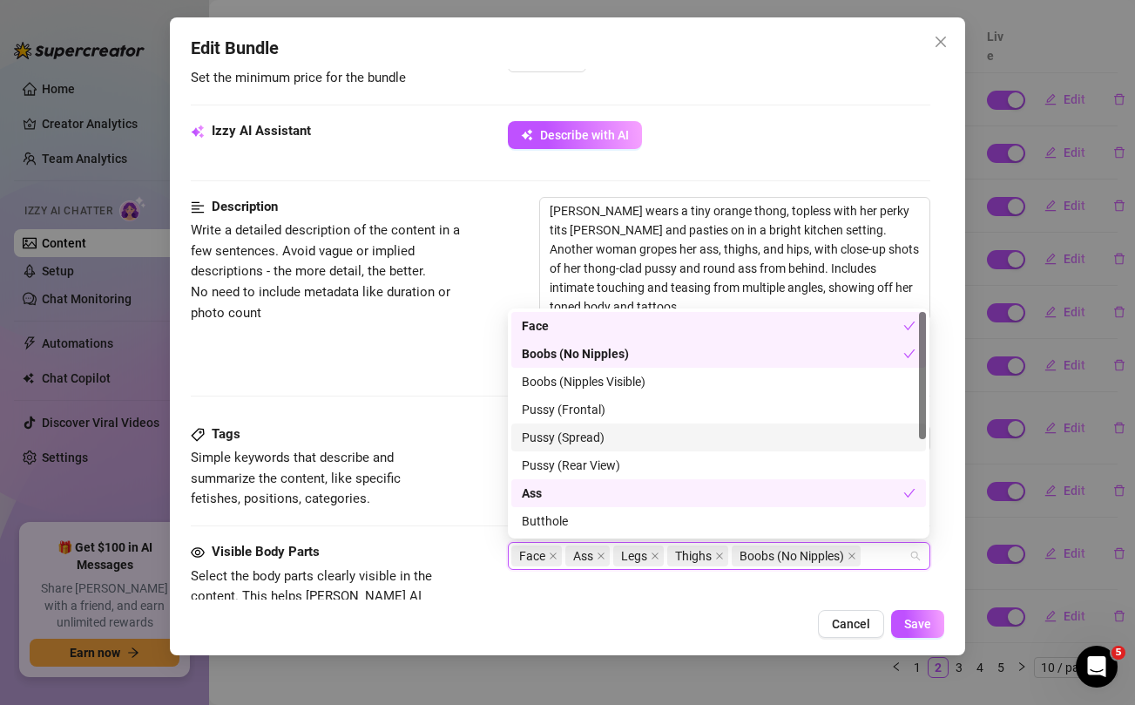
click at [442, 401] on div "Description Write a detailed description of the content in a few sentences. Avo…" at bounding box center [560, 310] width 738 height 227
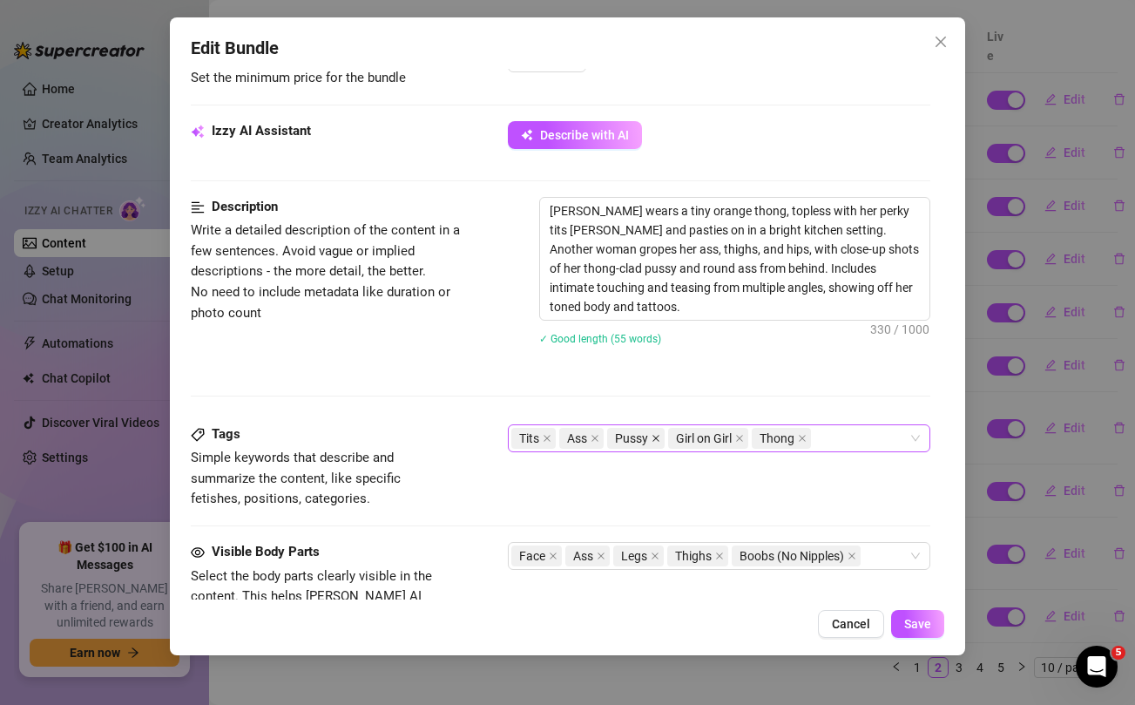
click at [653, 439] on icon "close" at bounding box center [655, 438] width 9 height 9
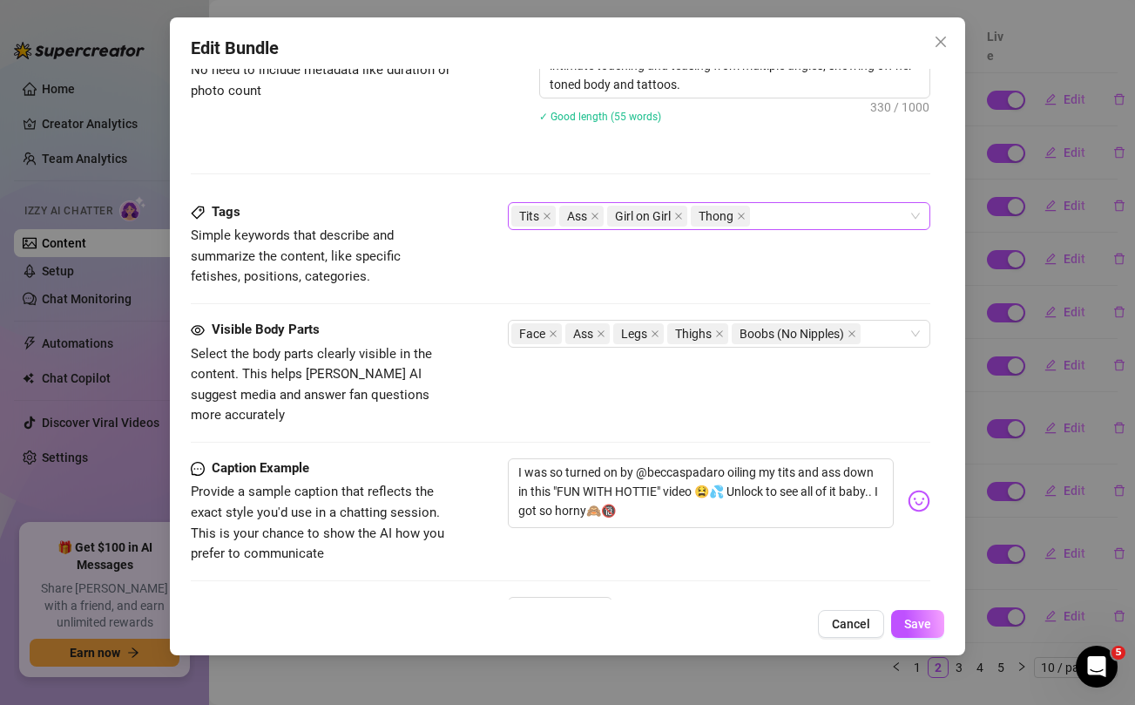
scroll to position [921, 0]
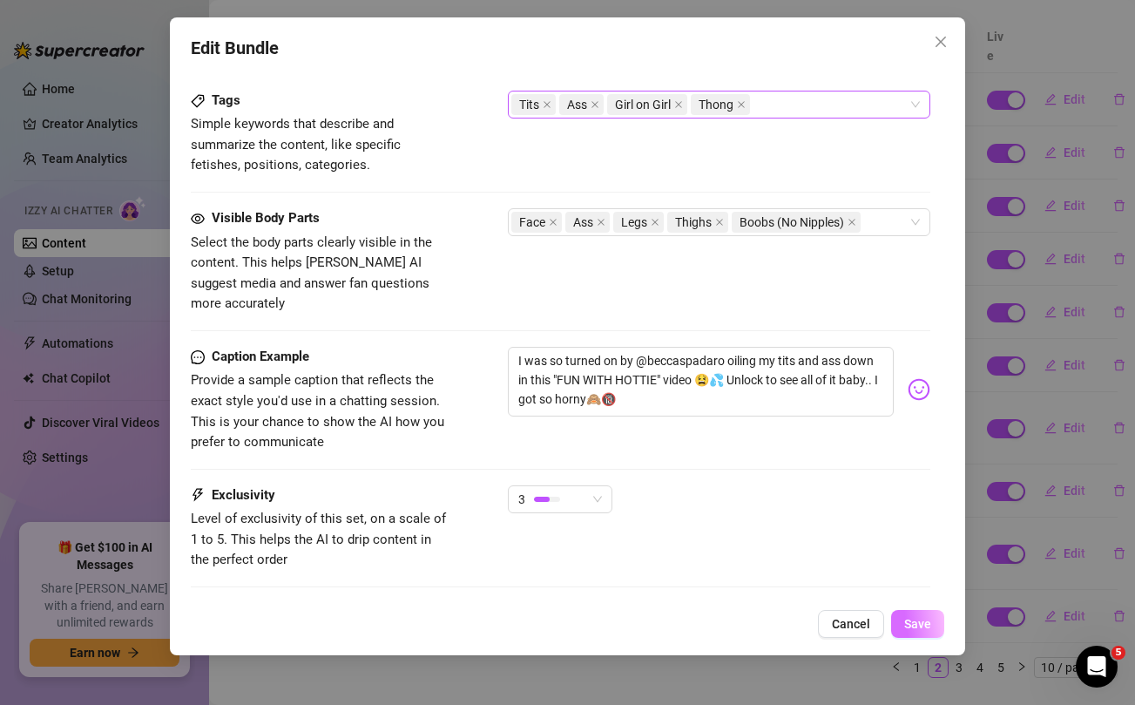
click at [928, 627] on span "Save" at bounding box center [917, 624] width 27 height 14
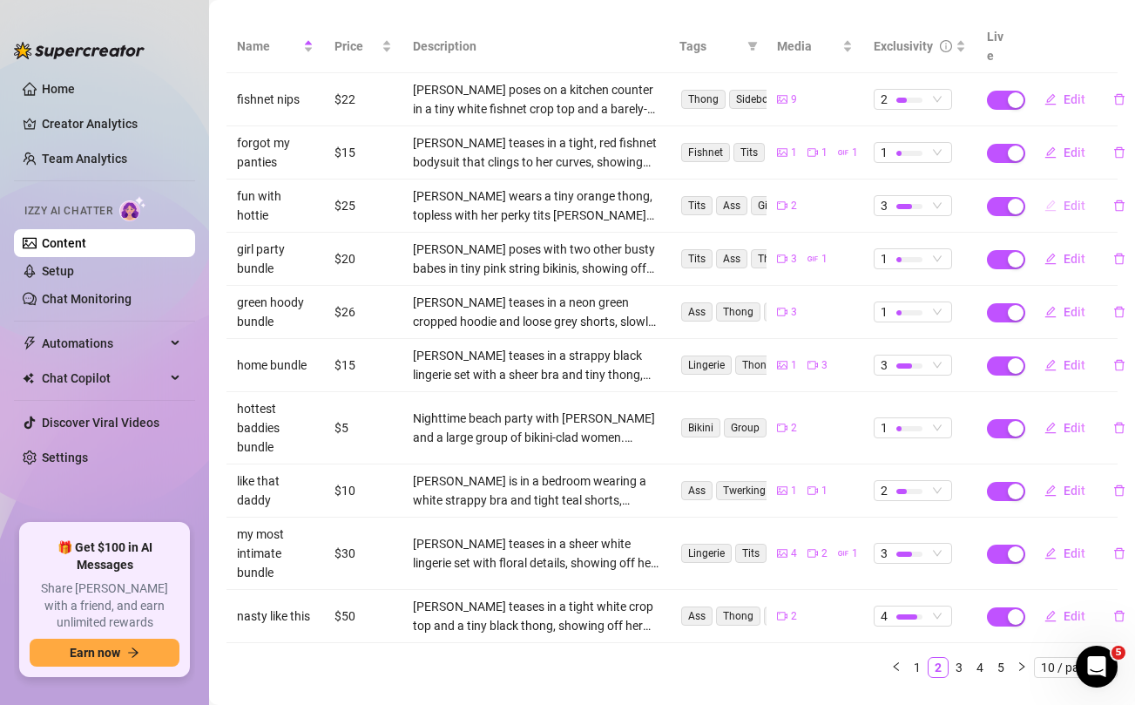
click at [1070, 199] on span "Edit" at bounding box center [1074, 206] width 22 height 14
type textarea "I was so turned on by @beccaspadaro oiling my tits and ass down in this "FUN WI…"
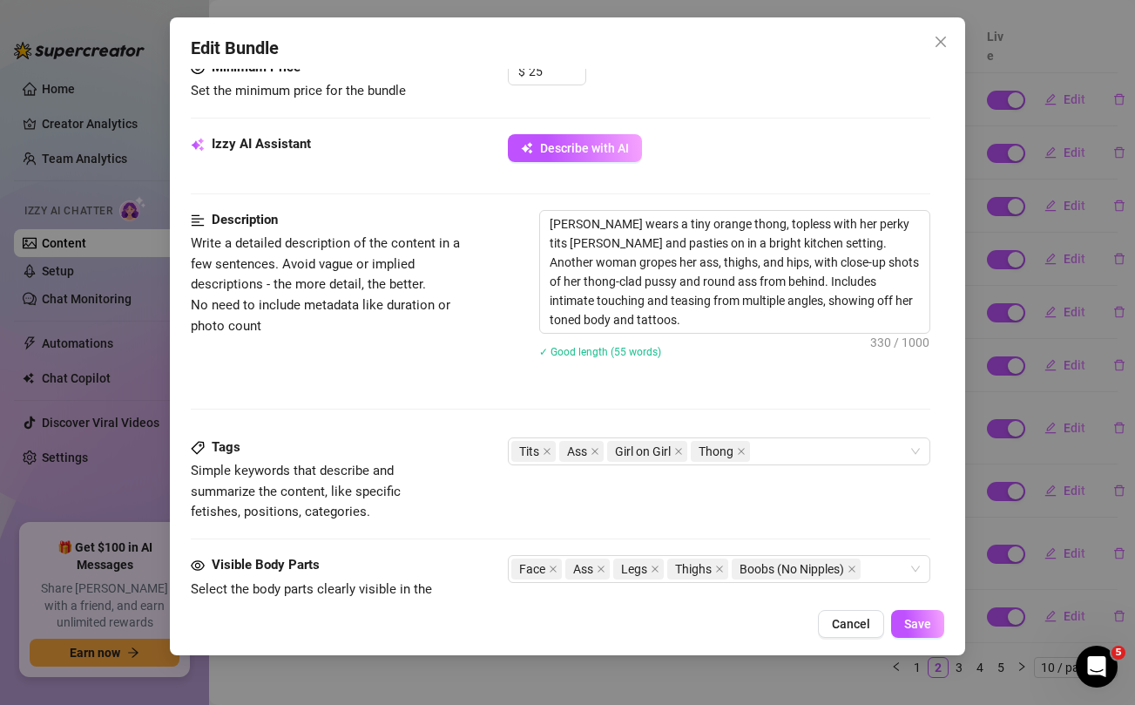
scroll to position [595, 0]
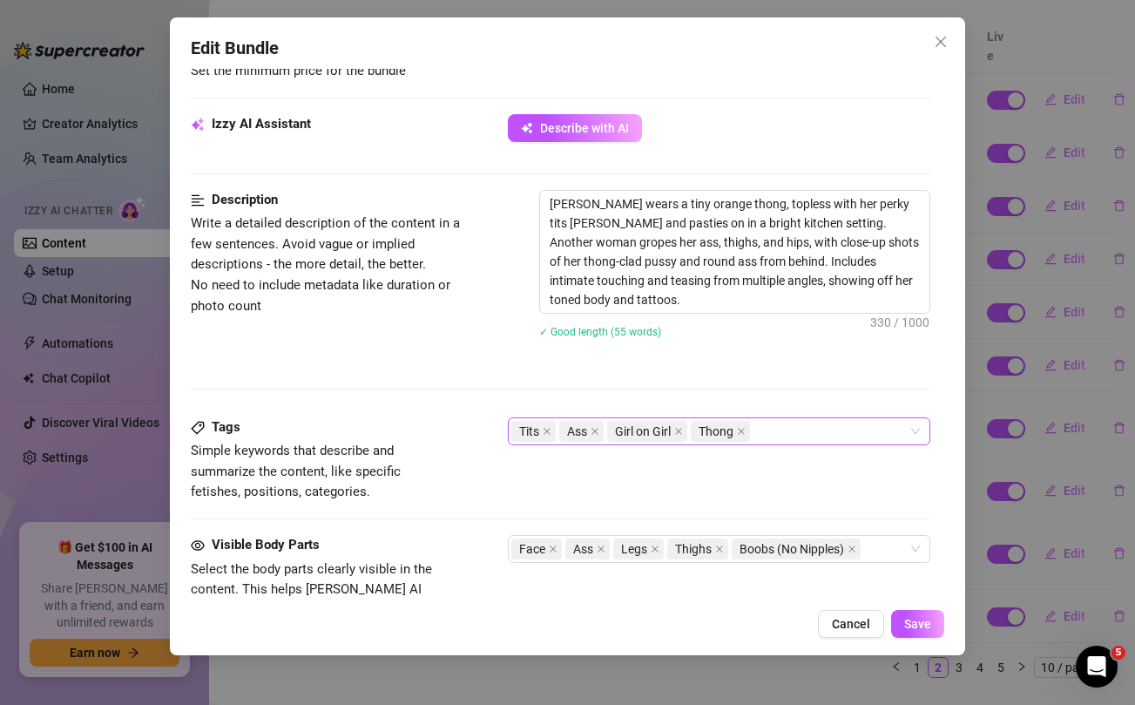
click at [783, 434] on div "Tits Ass Girl on Girl Thong" at bounding box center [709, 431] width 396 height 24
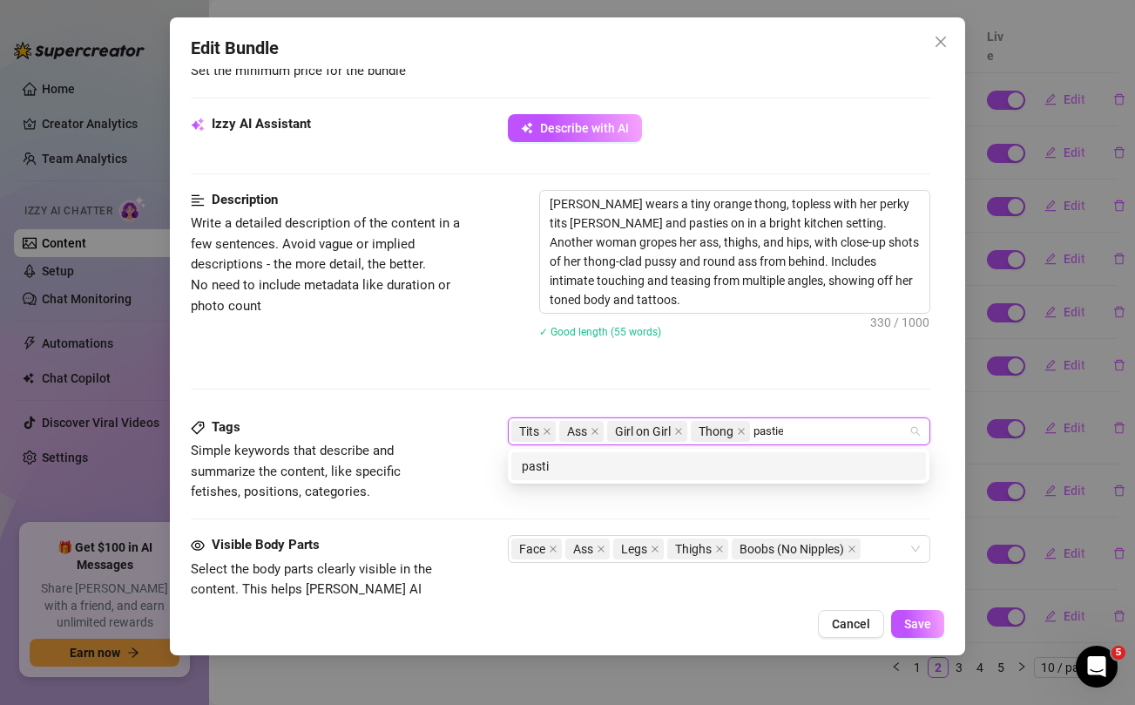
type input "pasties"
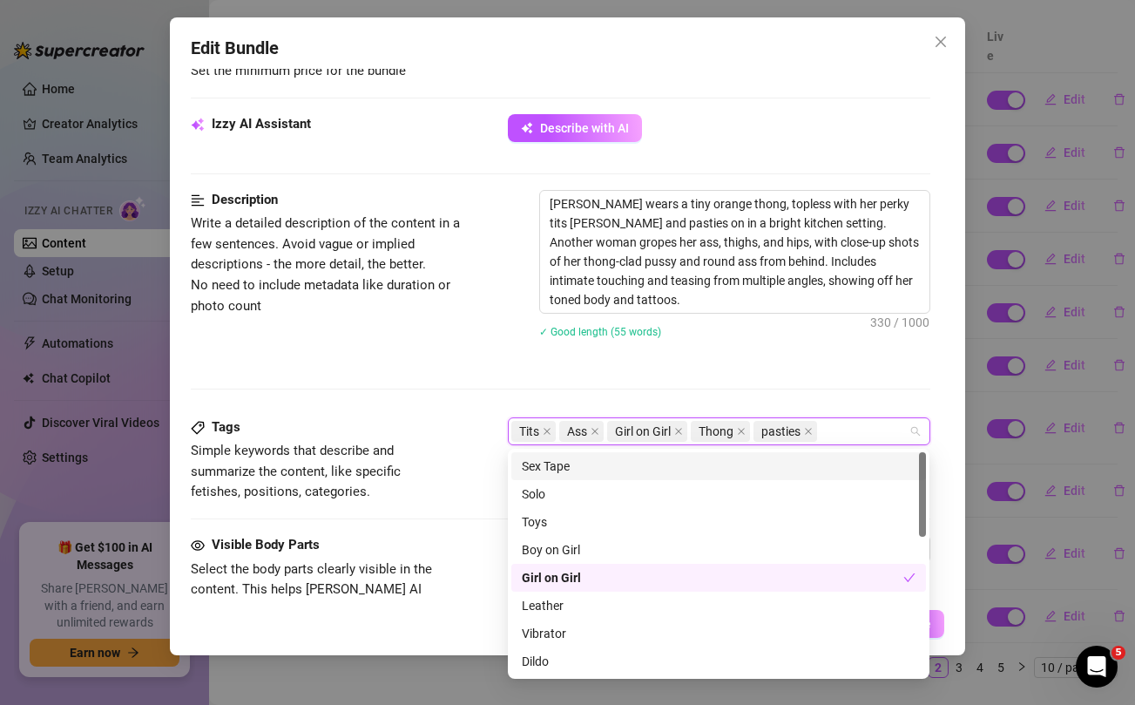
click at [720, 371] on div "Description Write a detailed description of the content in a few sentences. Avo…" at bounding box center [560, 303] width 738 height 227
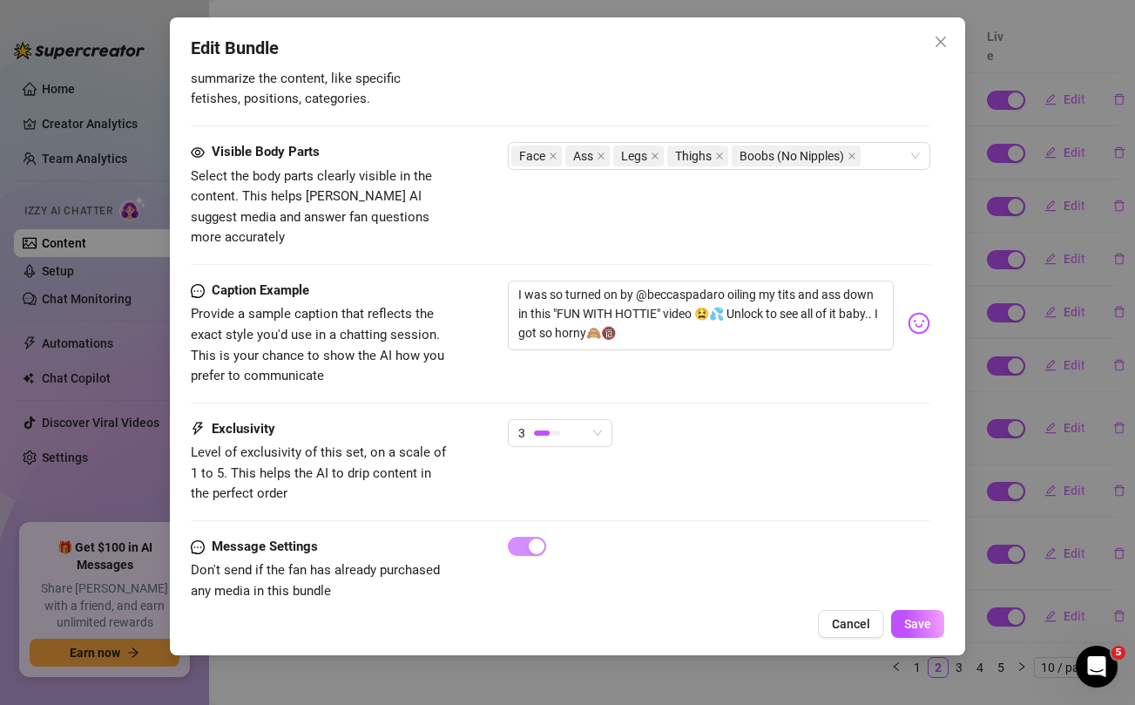
scroll to position [1001, 0]
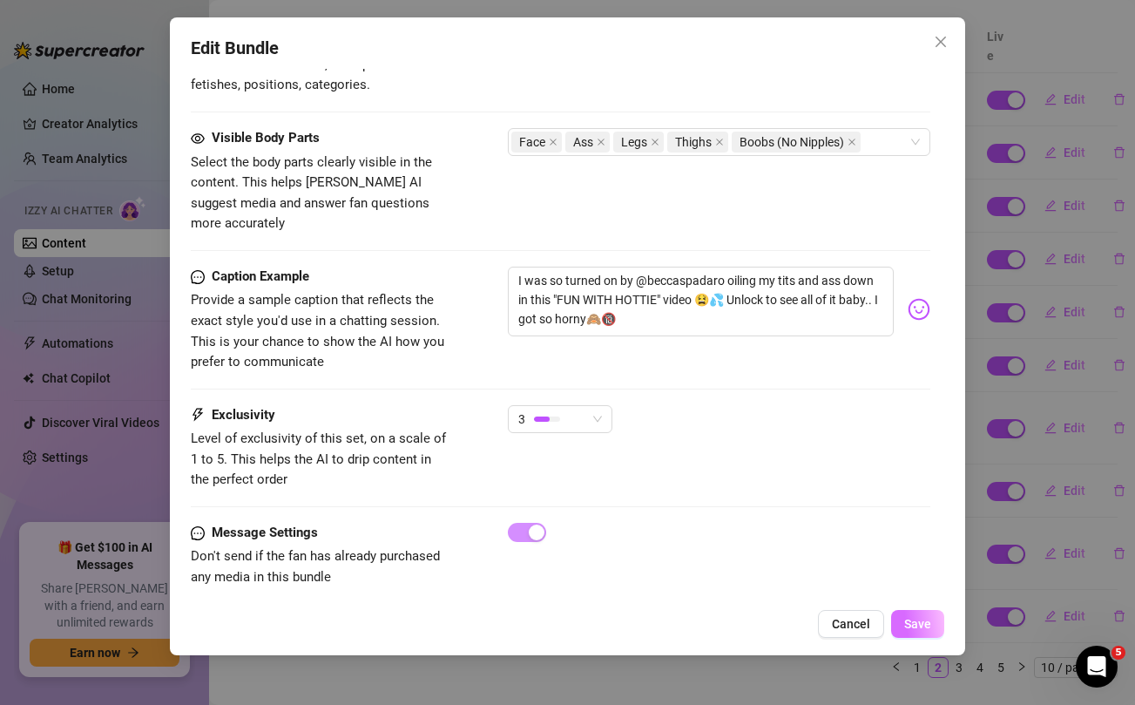
click at [924, 630] on span "Save" at bounding box center [917, 624] width 27 height 14
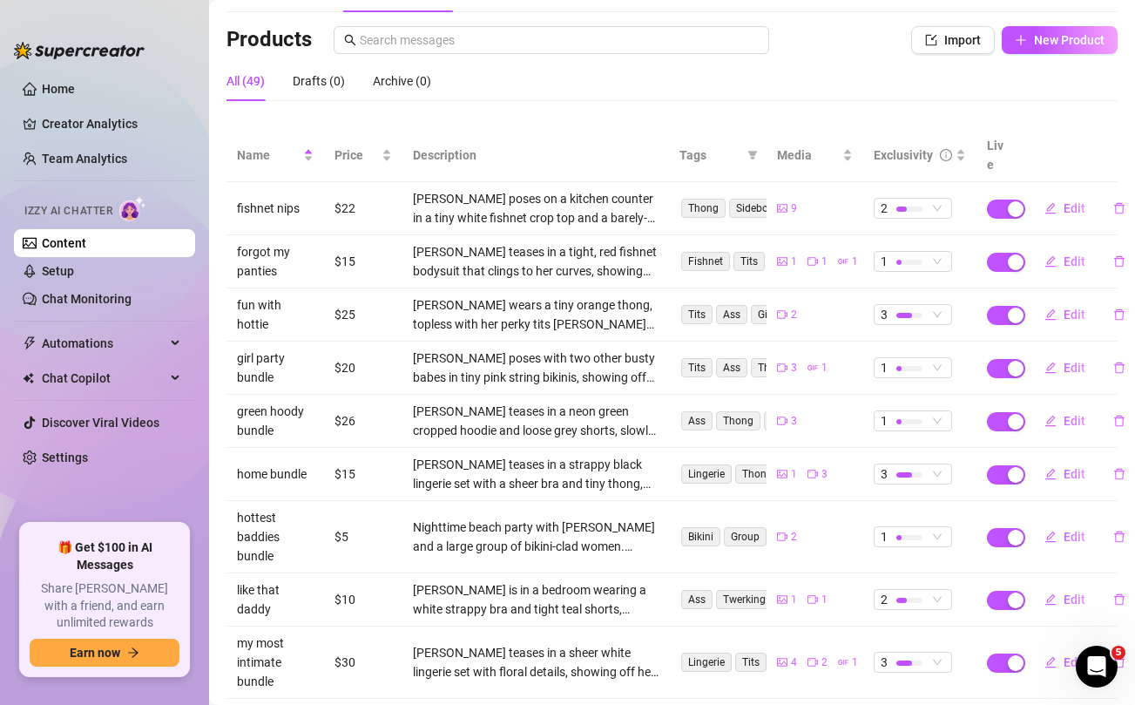
scroll to position [103, 0]
